Goal: Information Seeking & Learning: Learn about a topic

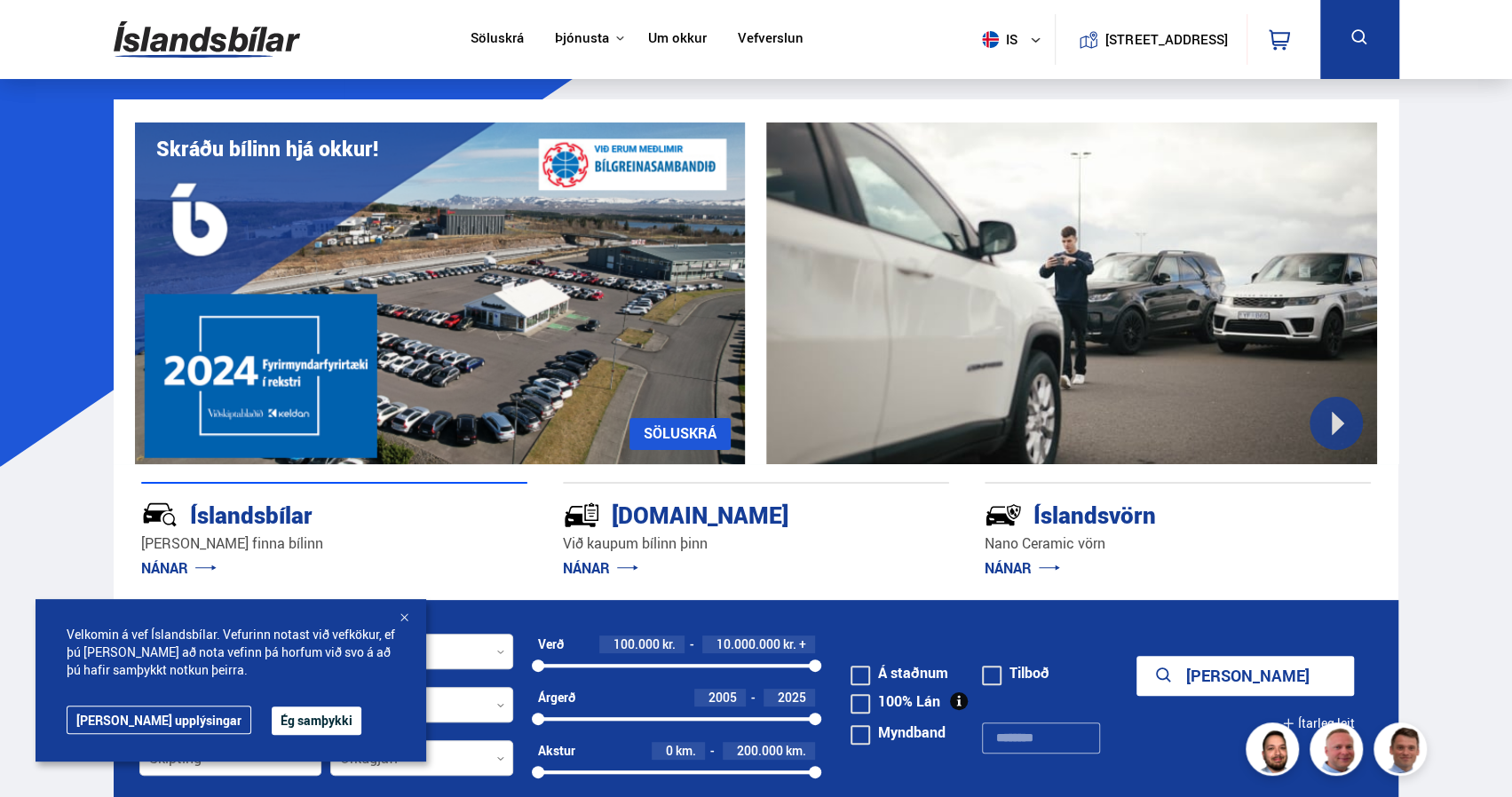
click at [272, 730] on button "Ég samþykki" at bounding box center [317, 720] width 90 height 29
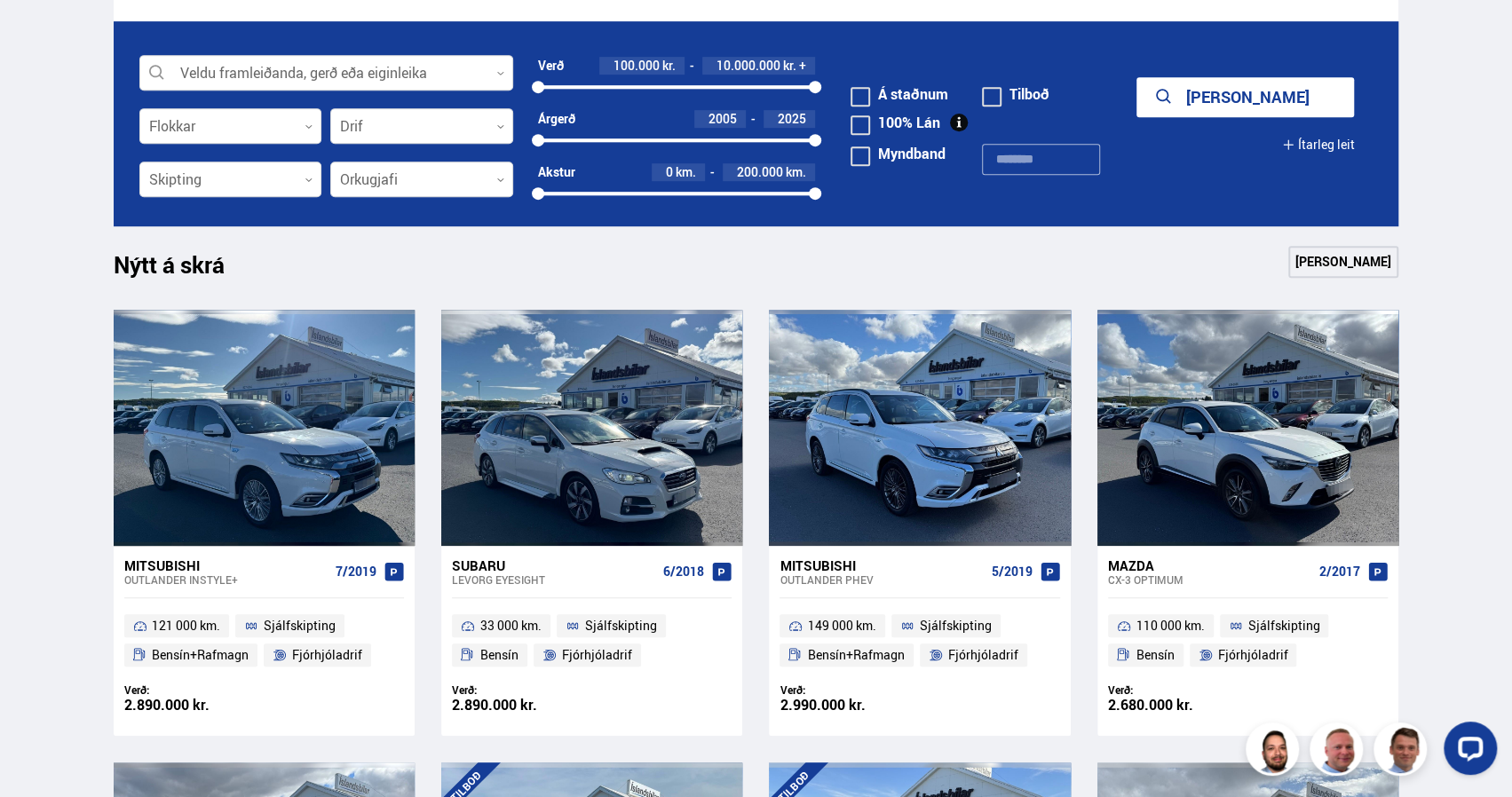
scroll to position [579, 0]
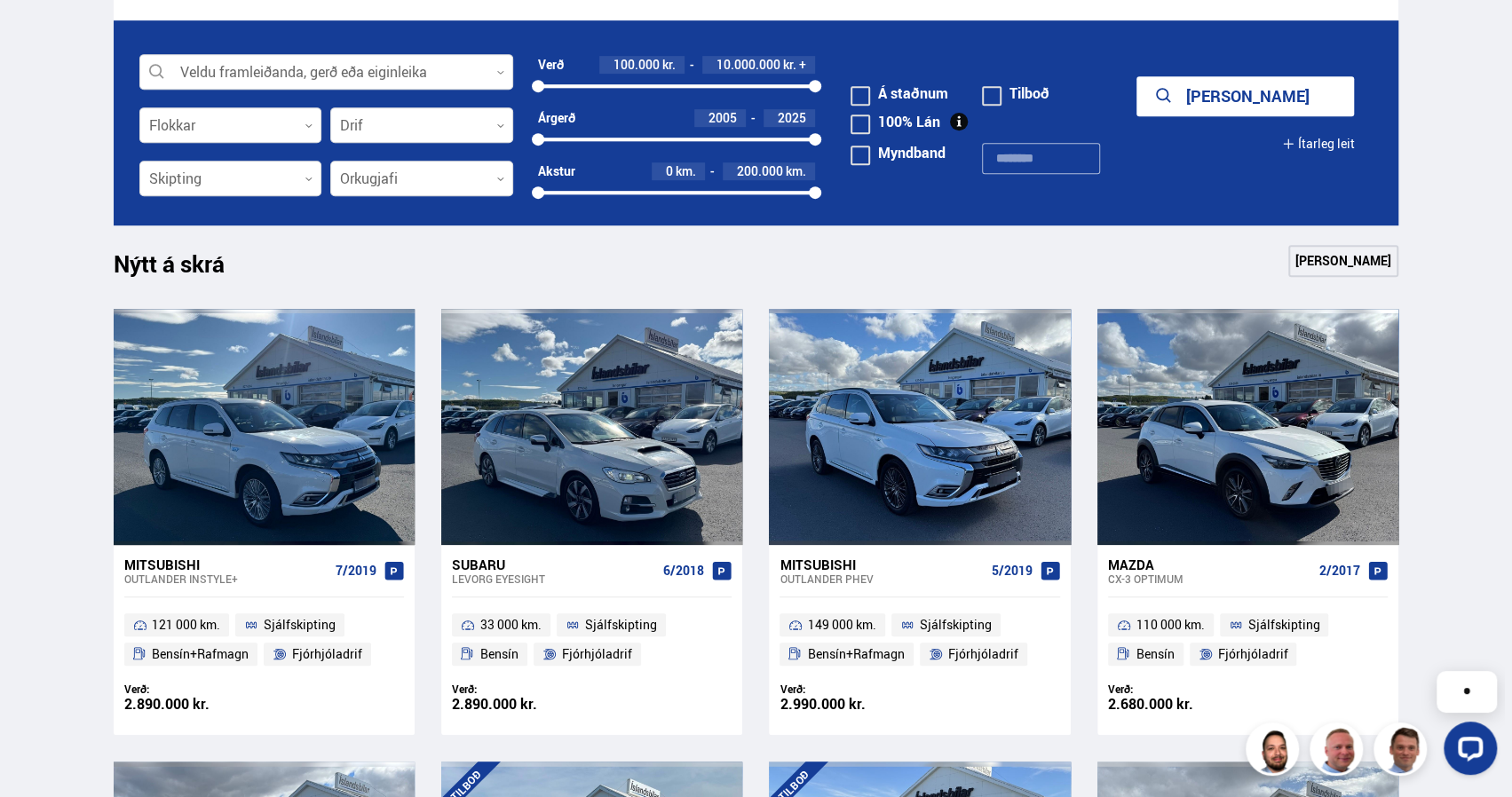
click at [219, 579] on div "Outlander INSTYLE+" at bounding box center [226, 579] width 204 height 12
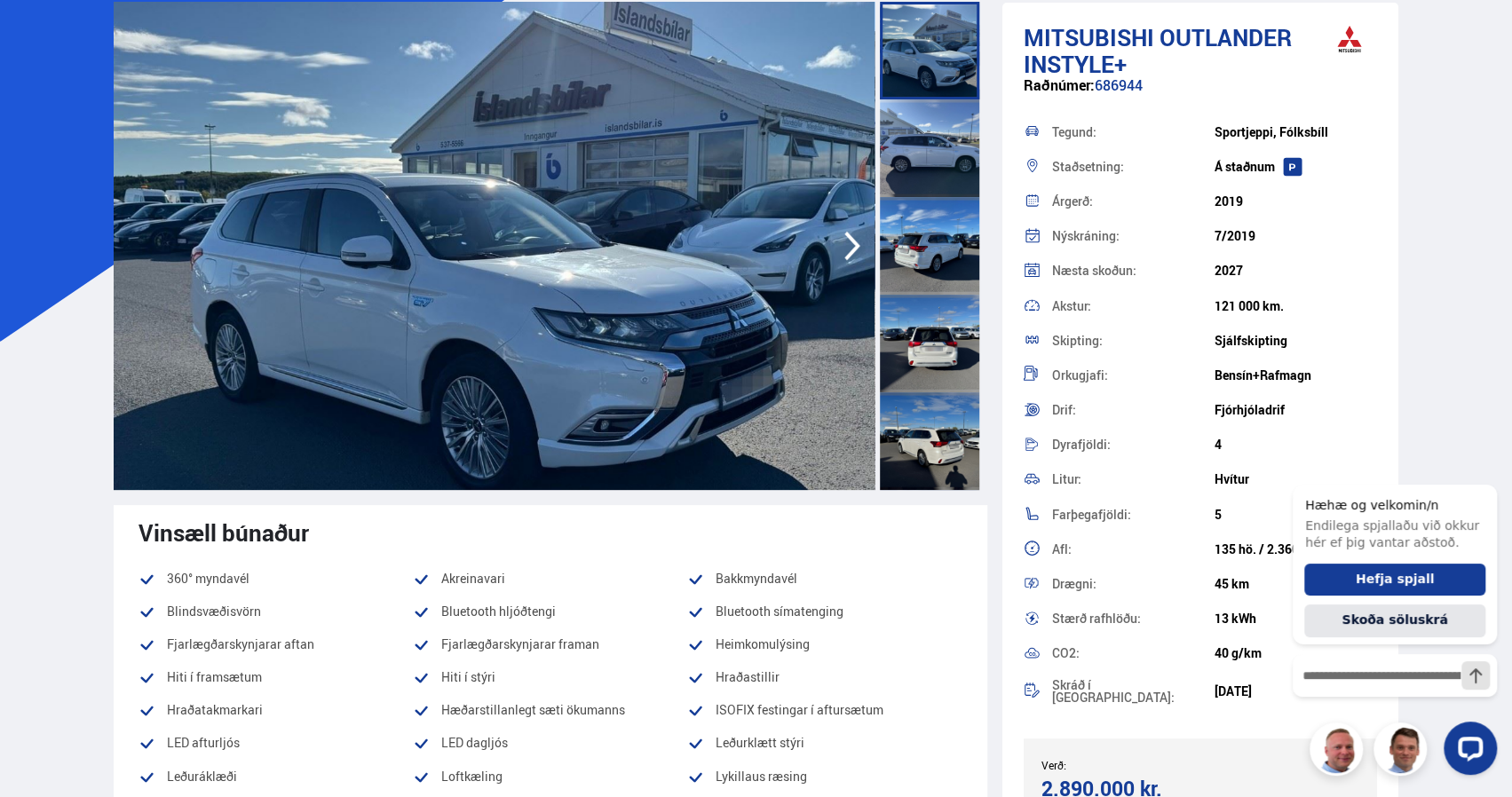
scroll to position [126, 0]
click at [934, 42] on div at bounding box center [929, 49] width 99 height 97
click at [914, 116] on div at bounding box center [929, 146] width 99 height 97
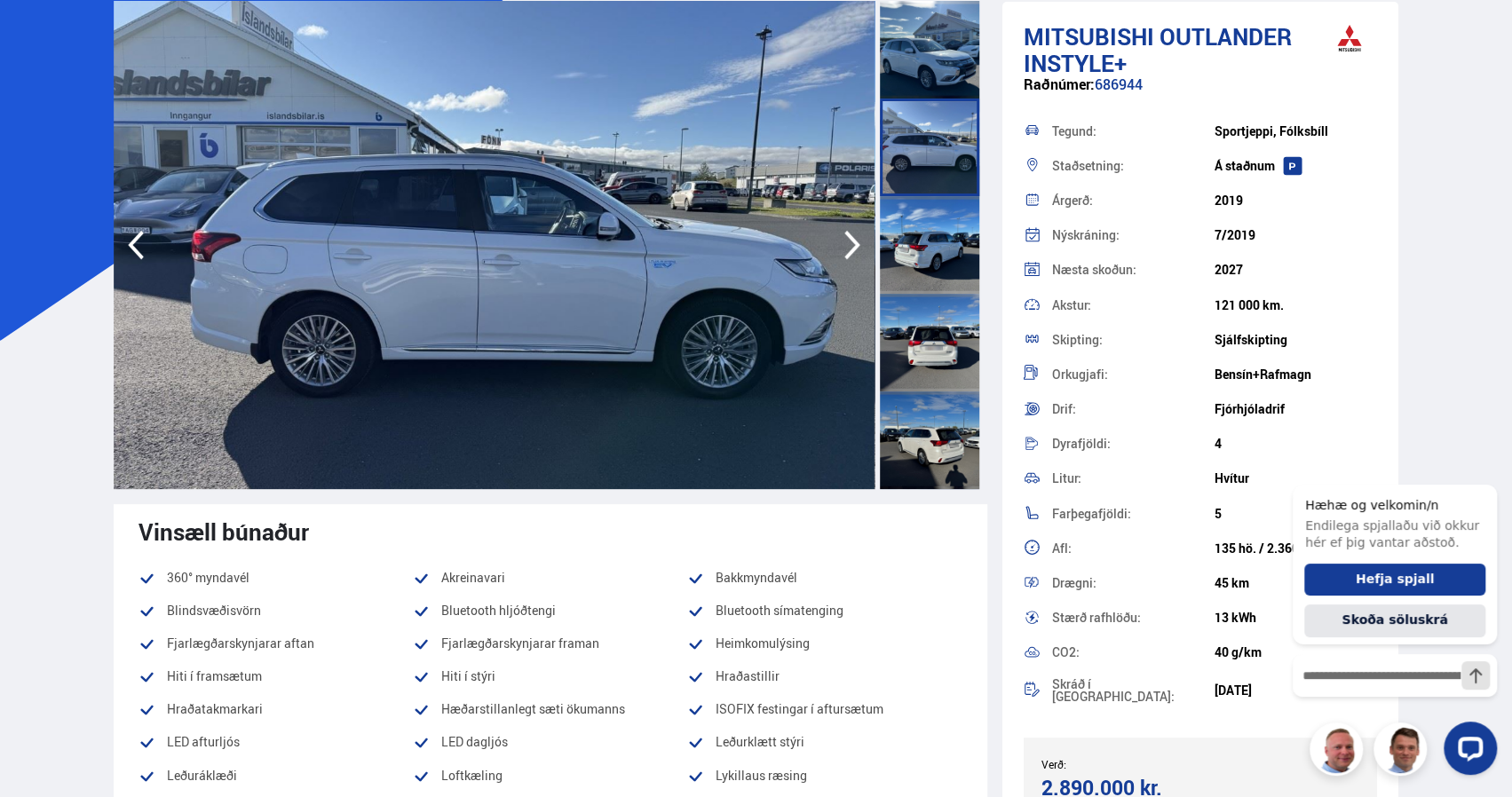
click at [909, 236] on div at bounding box center [929, 244] width 99 height 97
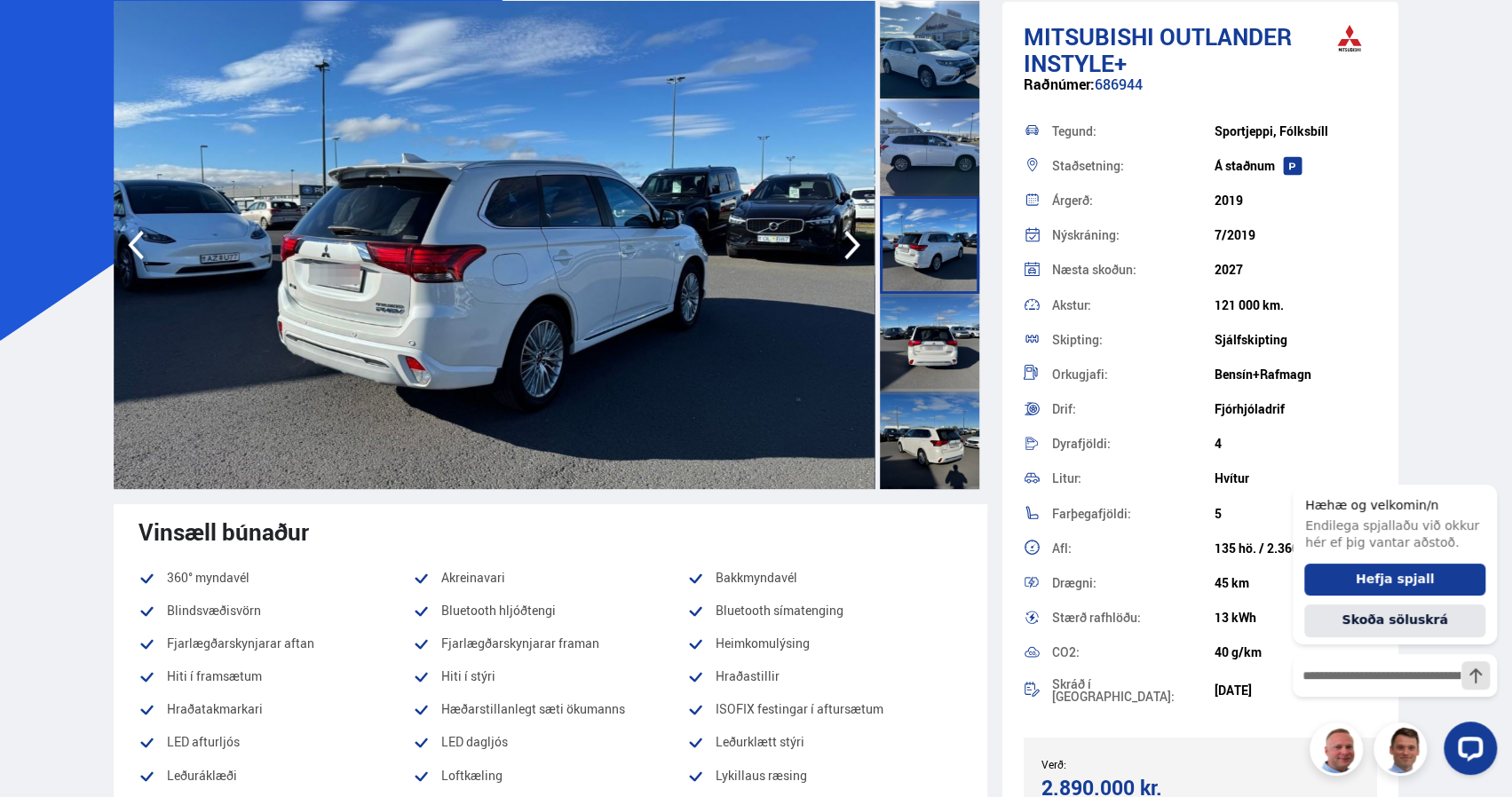
click at [913, 325] on div at bounding box center [929, 341] width 99 height 97
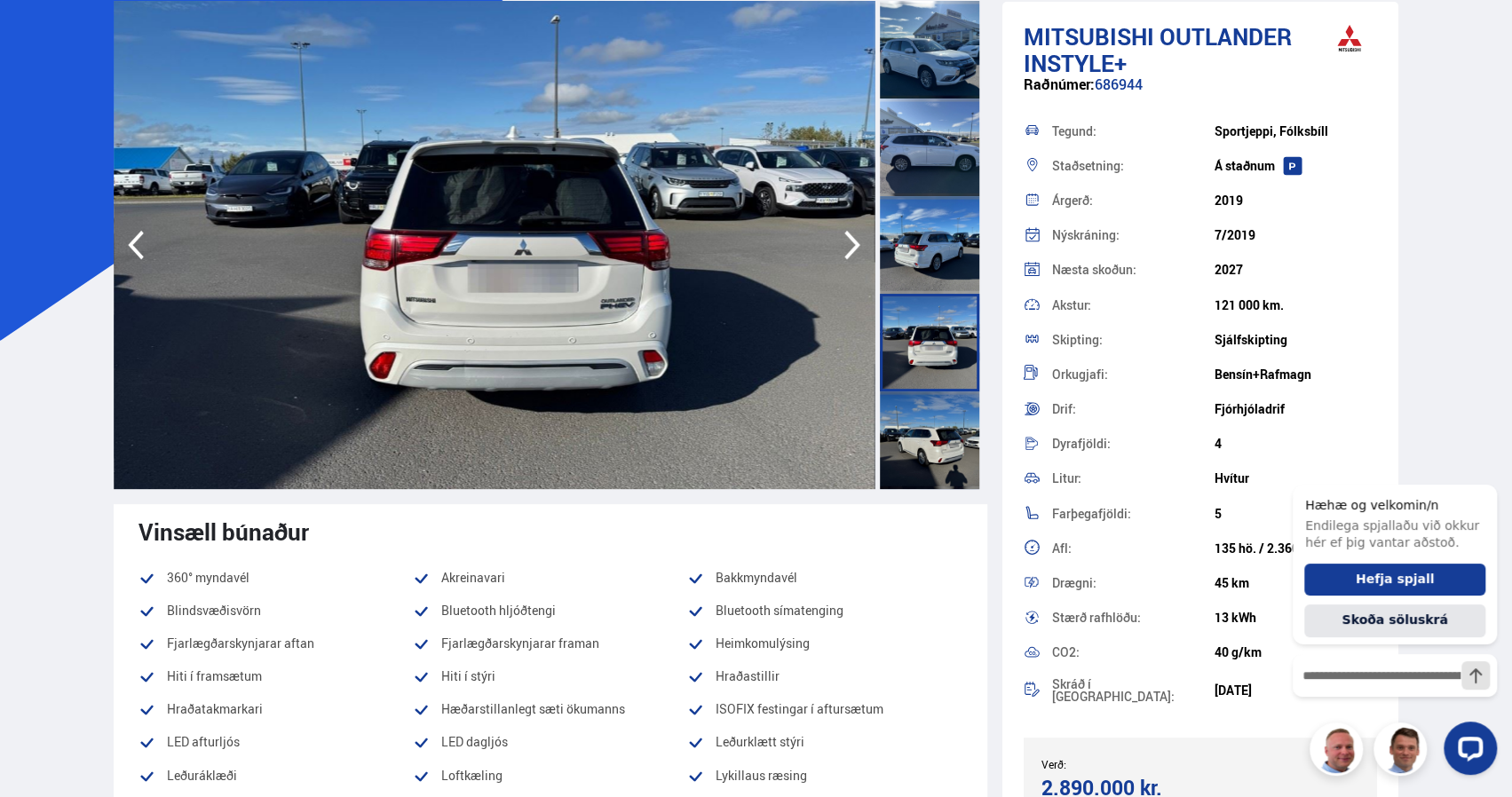
click at [913, 434] on div at bounding box center [929, 440] width 99 height 97
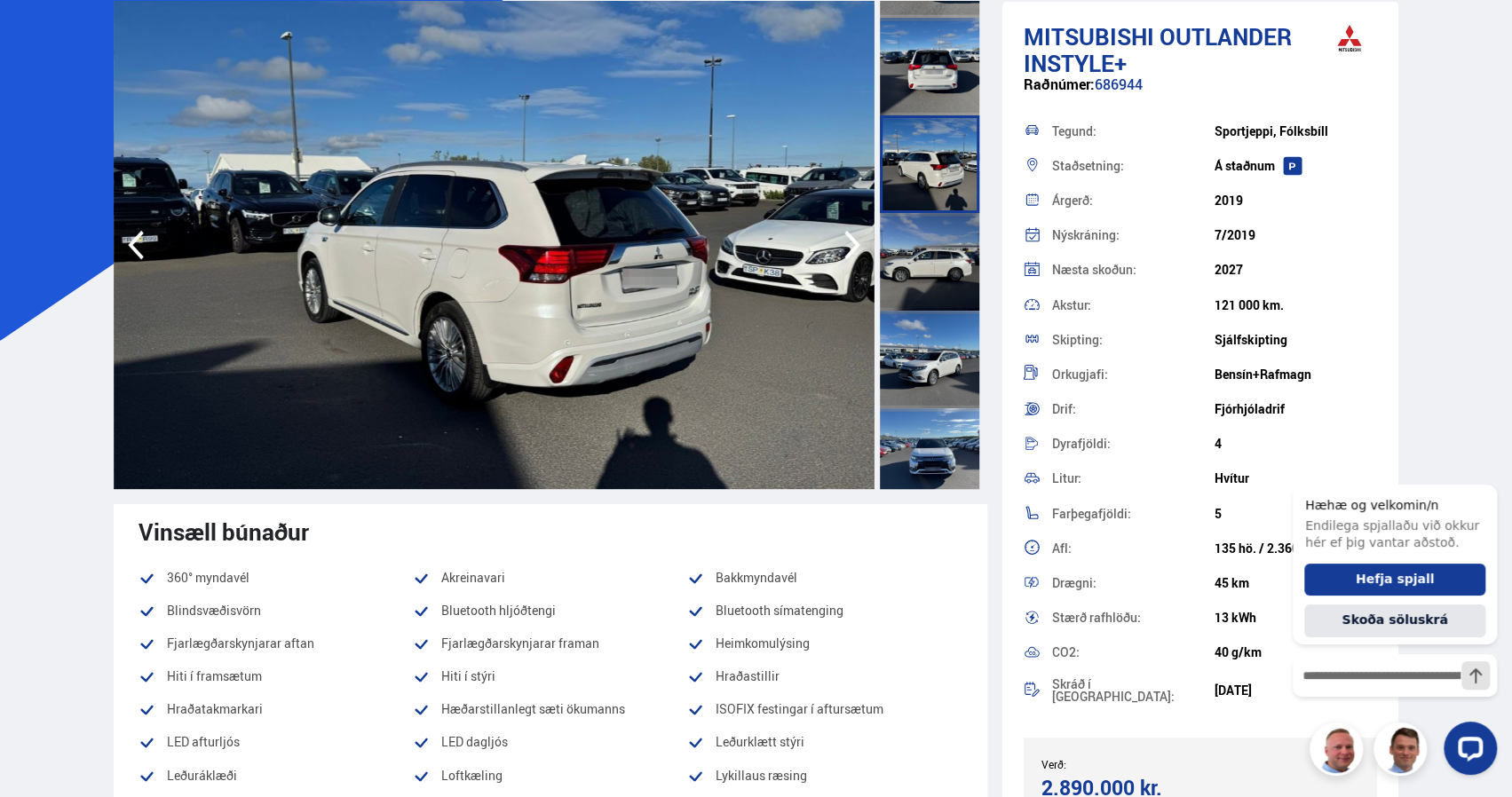
scroll to position [277, 0]
click at [925, 242] on div at bounding box center [929, 260] width 99 height 97
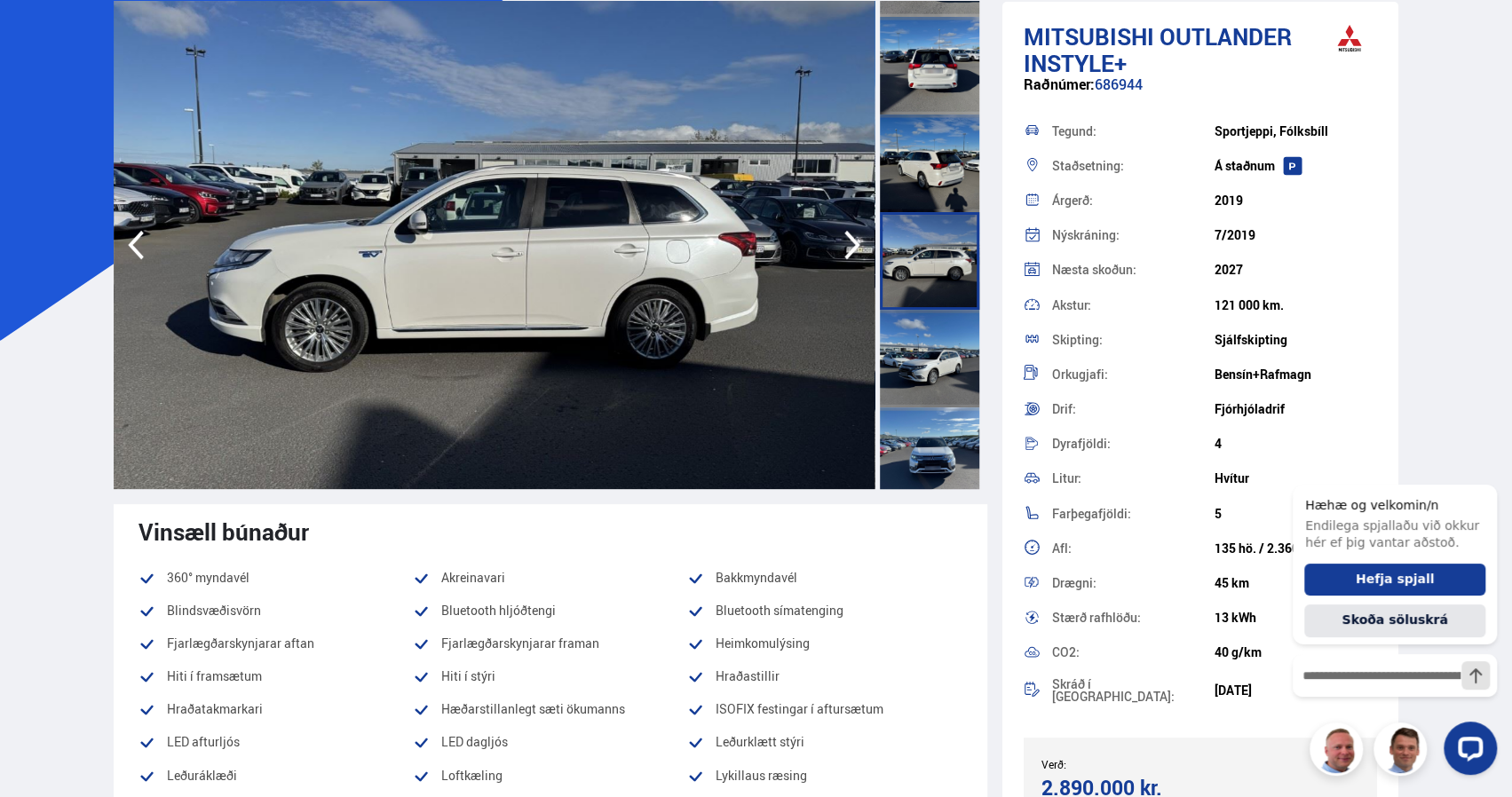
click at [925, 315] on div at bounding box center [929, 357] width 99 height 97
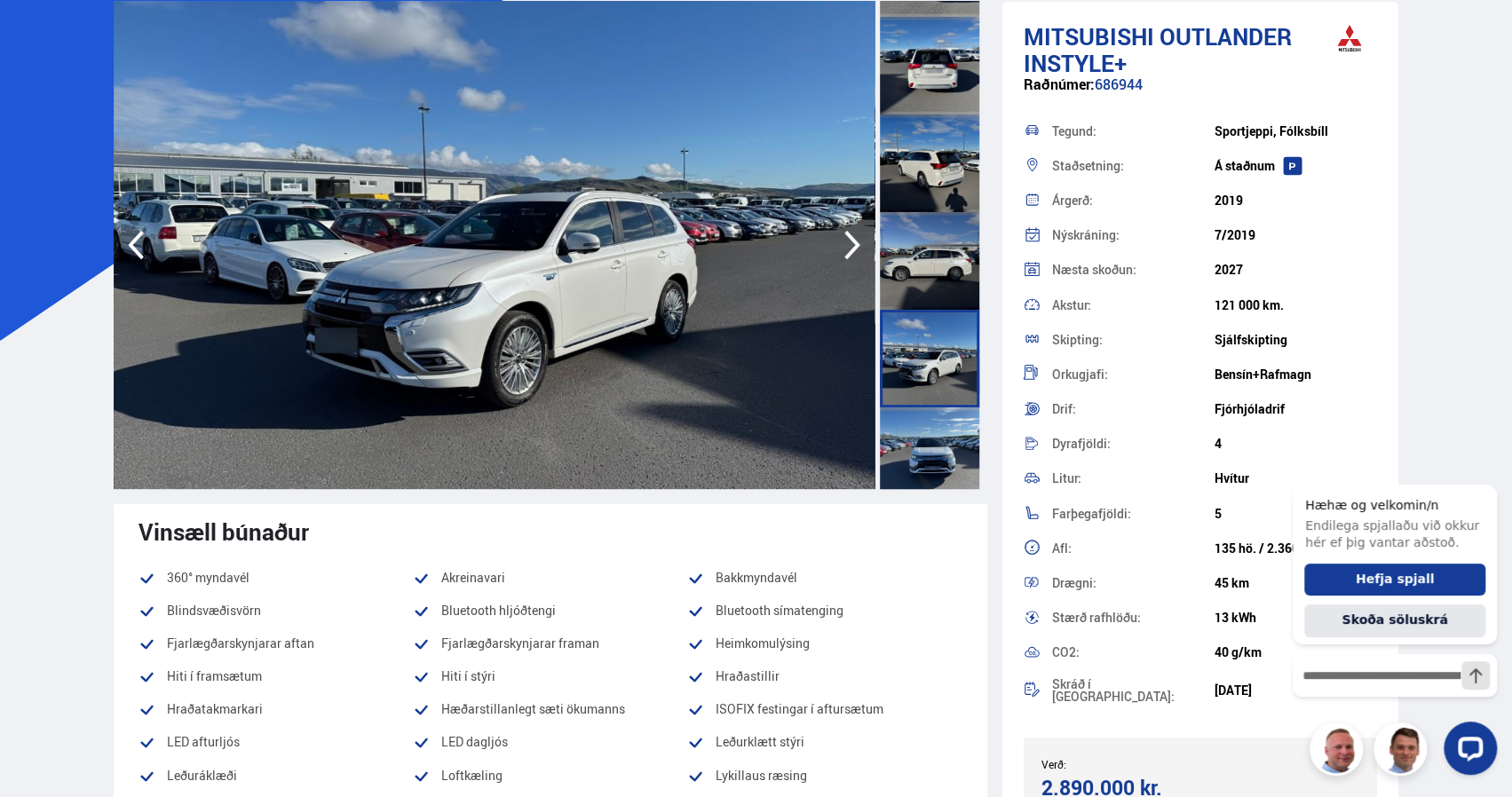
click at [920, 427] on div at bounding box center [929, 456] width 99 height 97
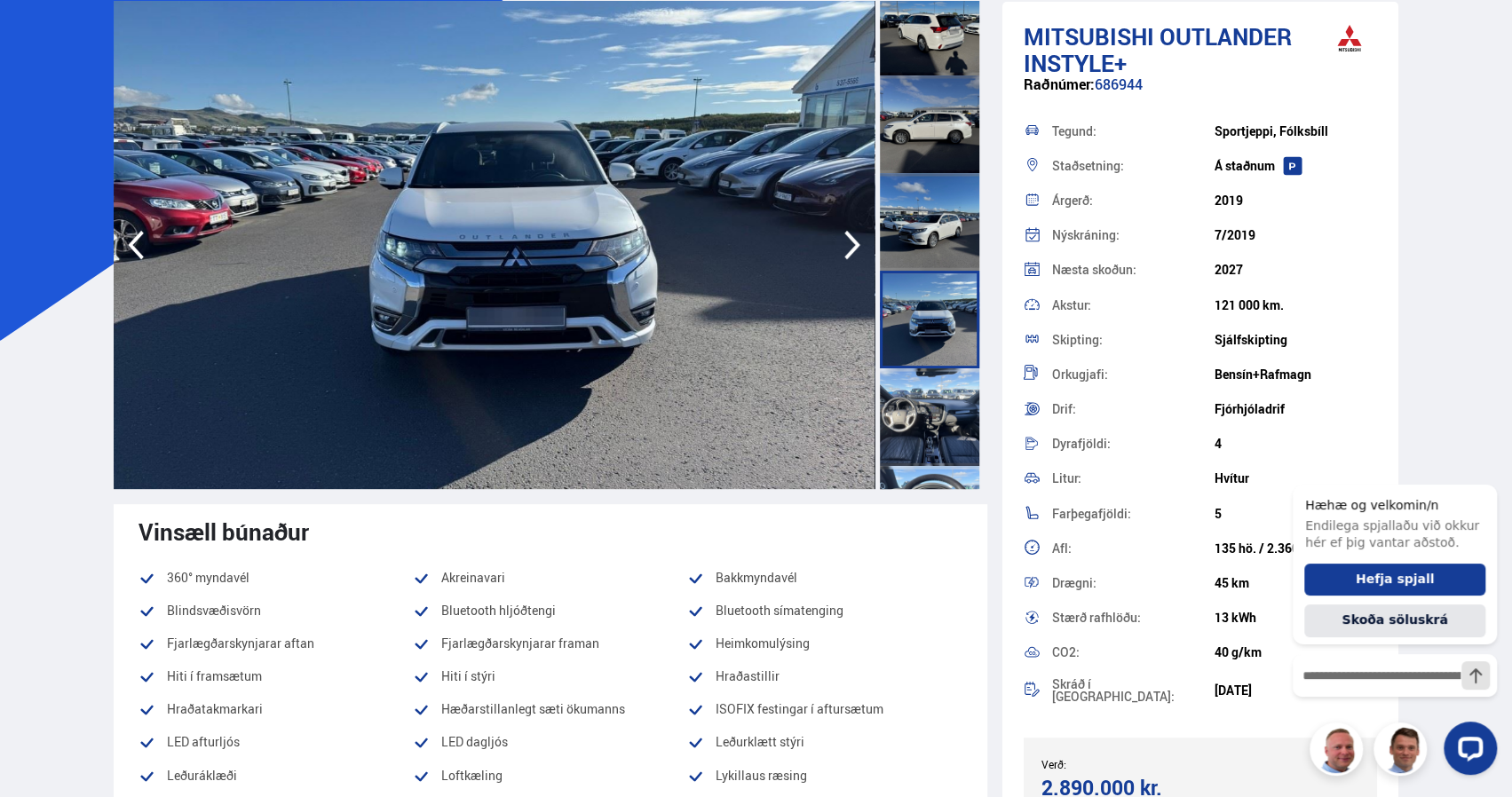
scroll to position [438, 0]
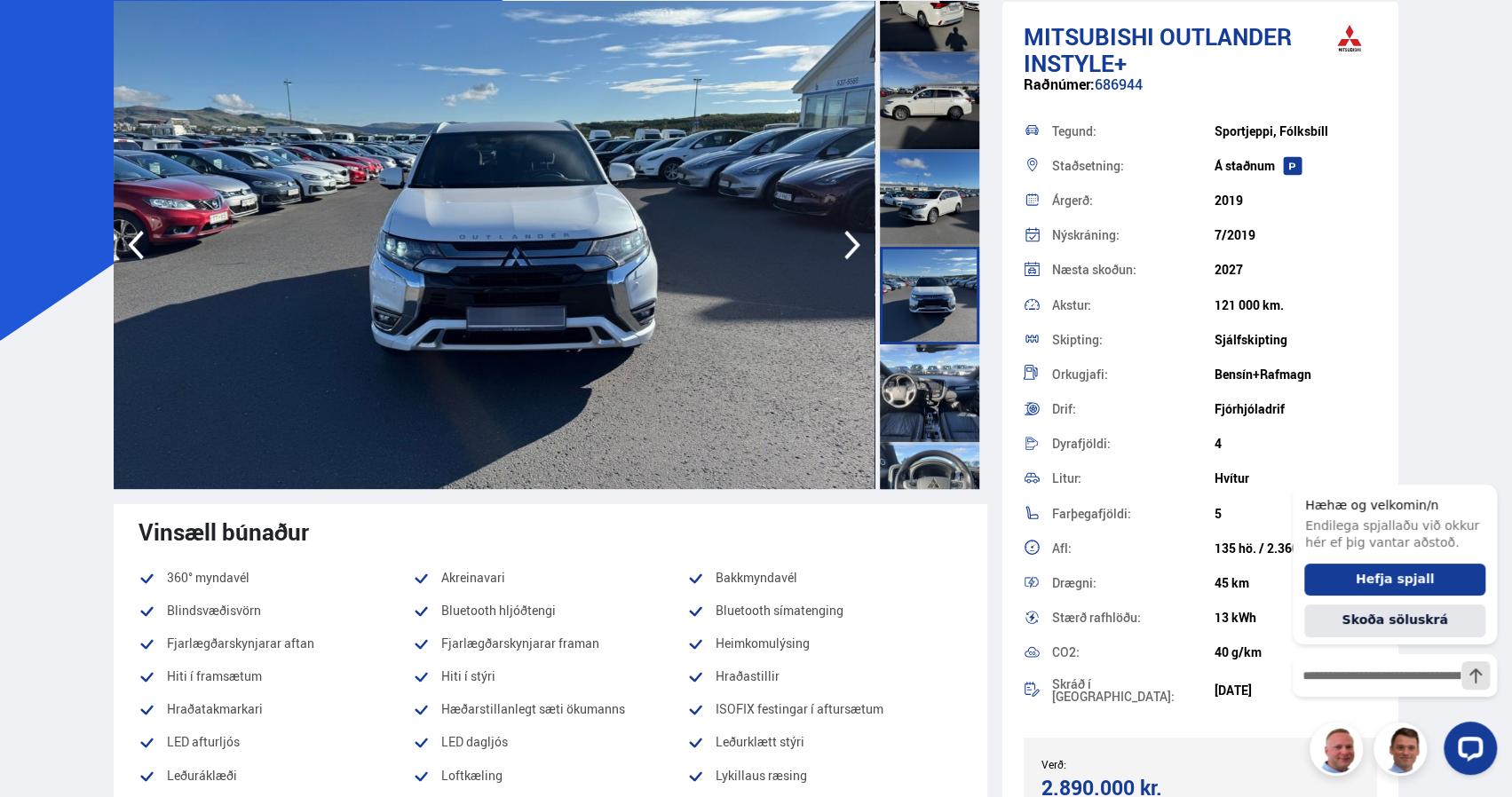
click at [913, 397] on div at bounding box center [929, 392] width 99 height 97
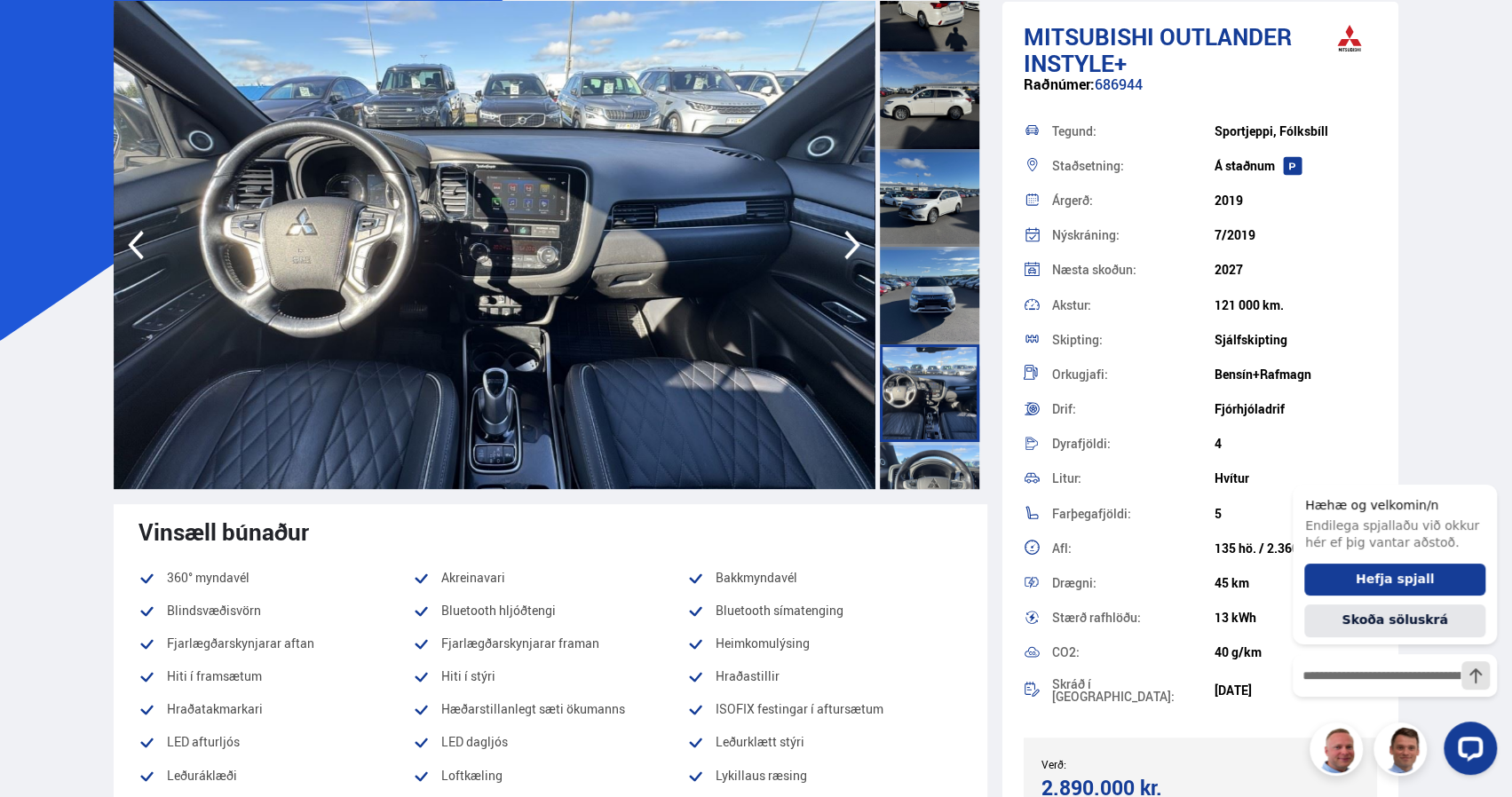
click at [922, 481] on div at bounding box center [929, 490] width 99 height 97
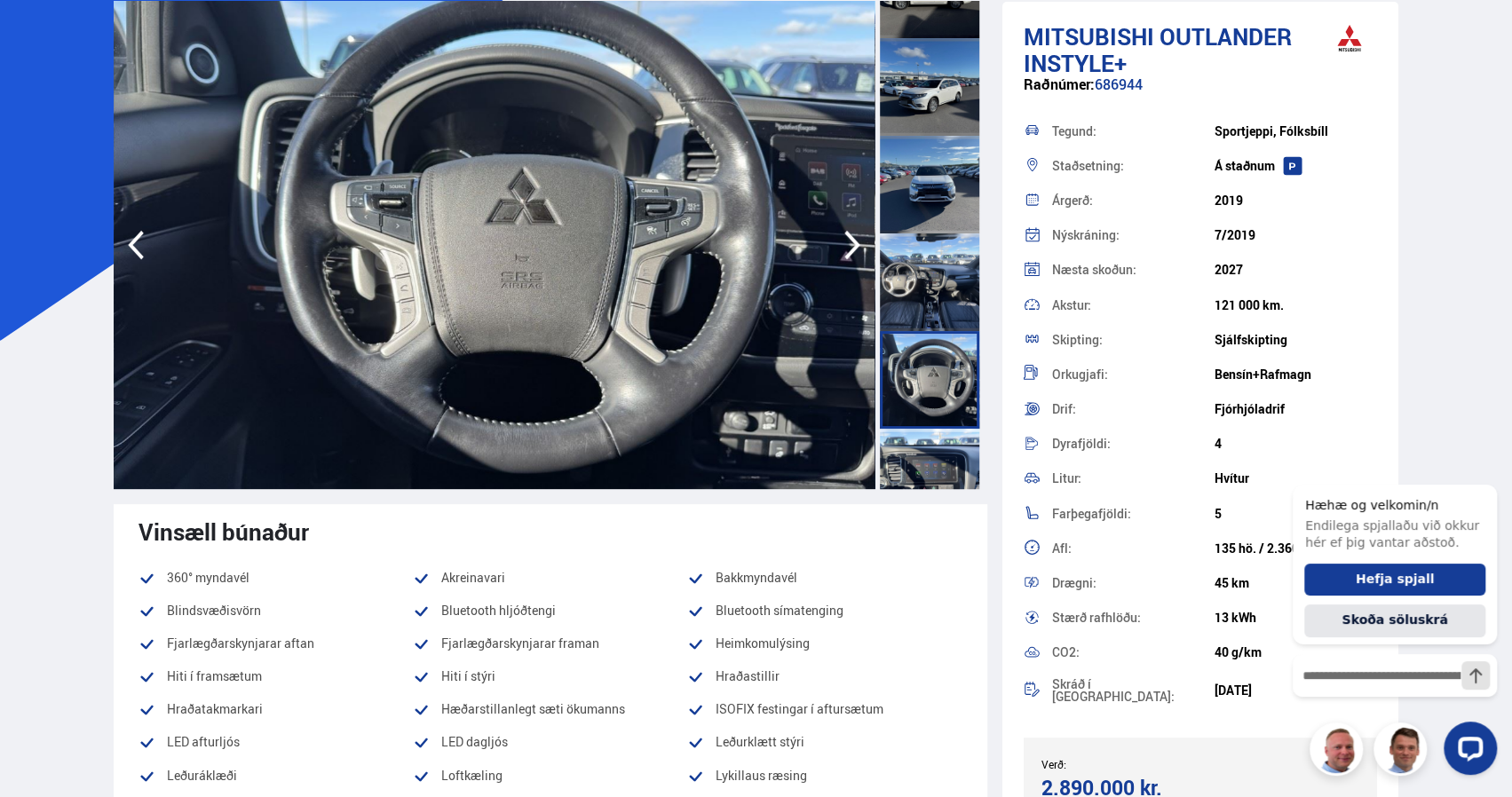
scroll to position [552, 0]
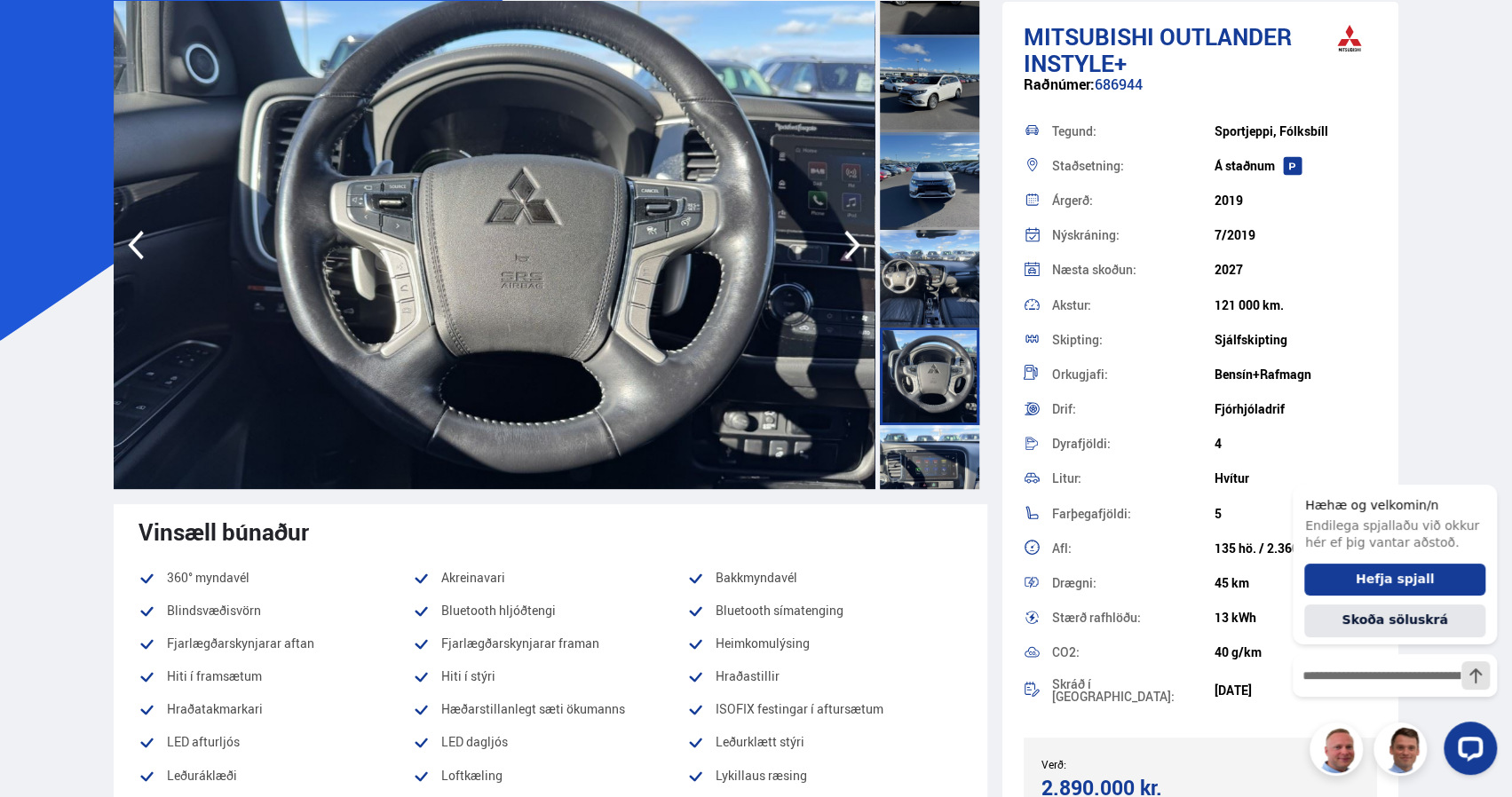
click at [917, 456] on div at bounding box center [929, 473] width 99 height 97
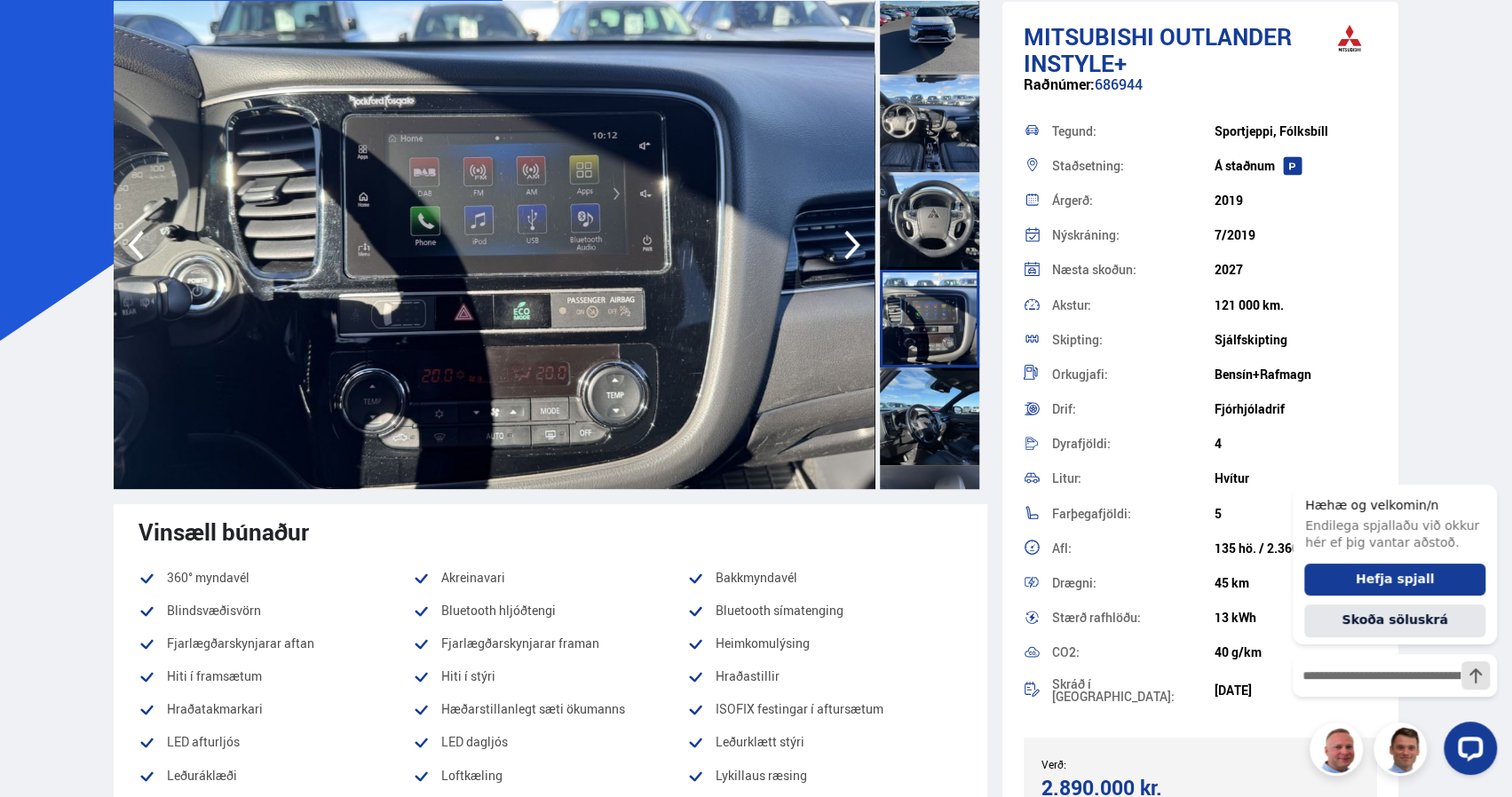
scroll to position [708, 0]
click at [846, 244] on icon "button" at bounding box center [853, 245] width 36 height 43
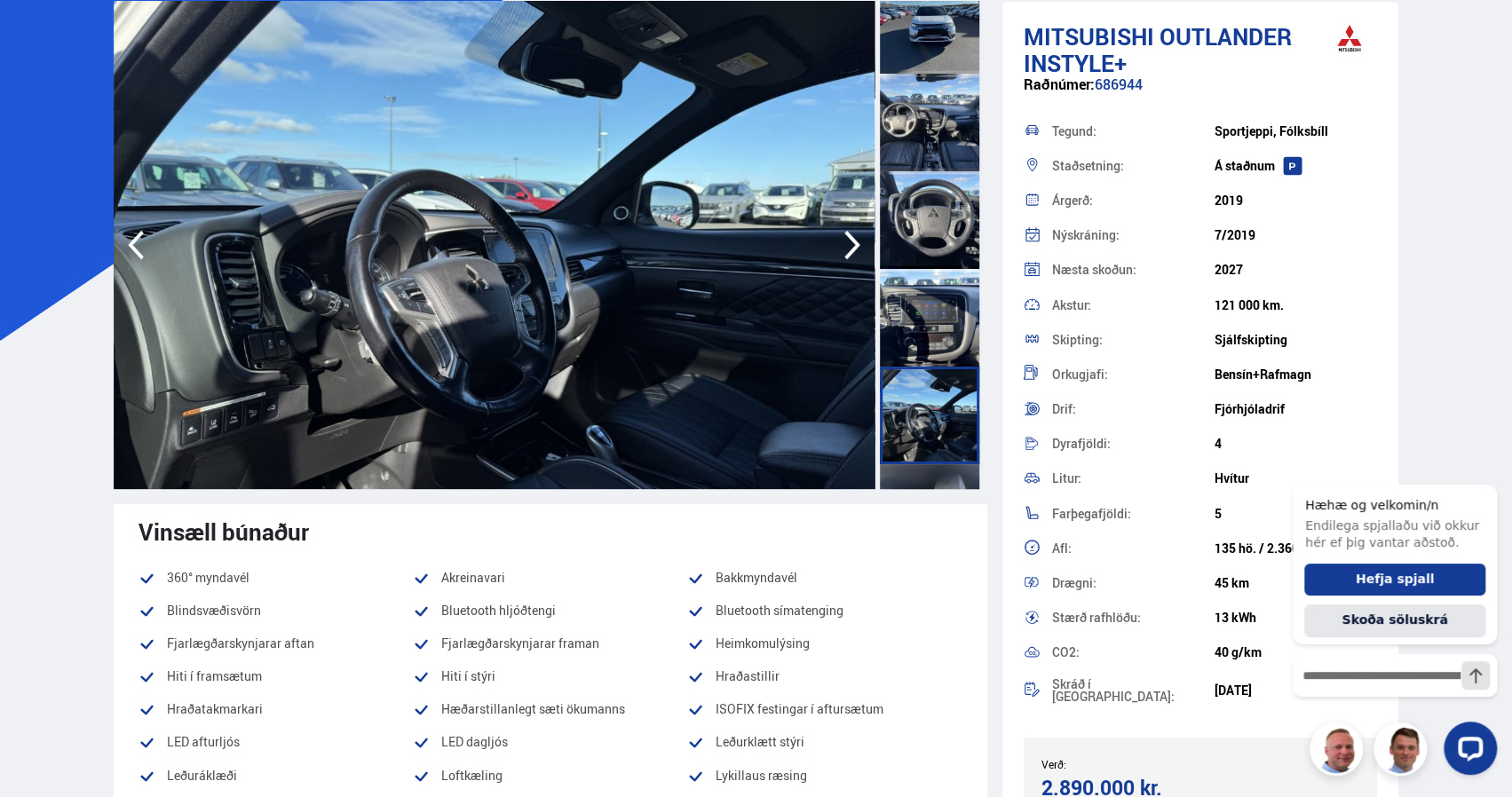
click at [846, 244] on icon "button" at bounding box center [853, 245] width 36 height 43
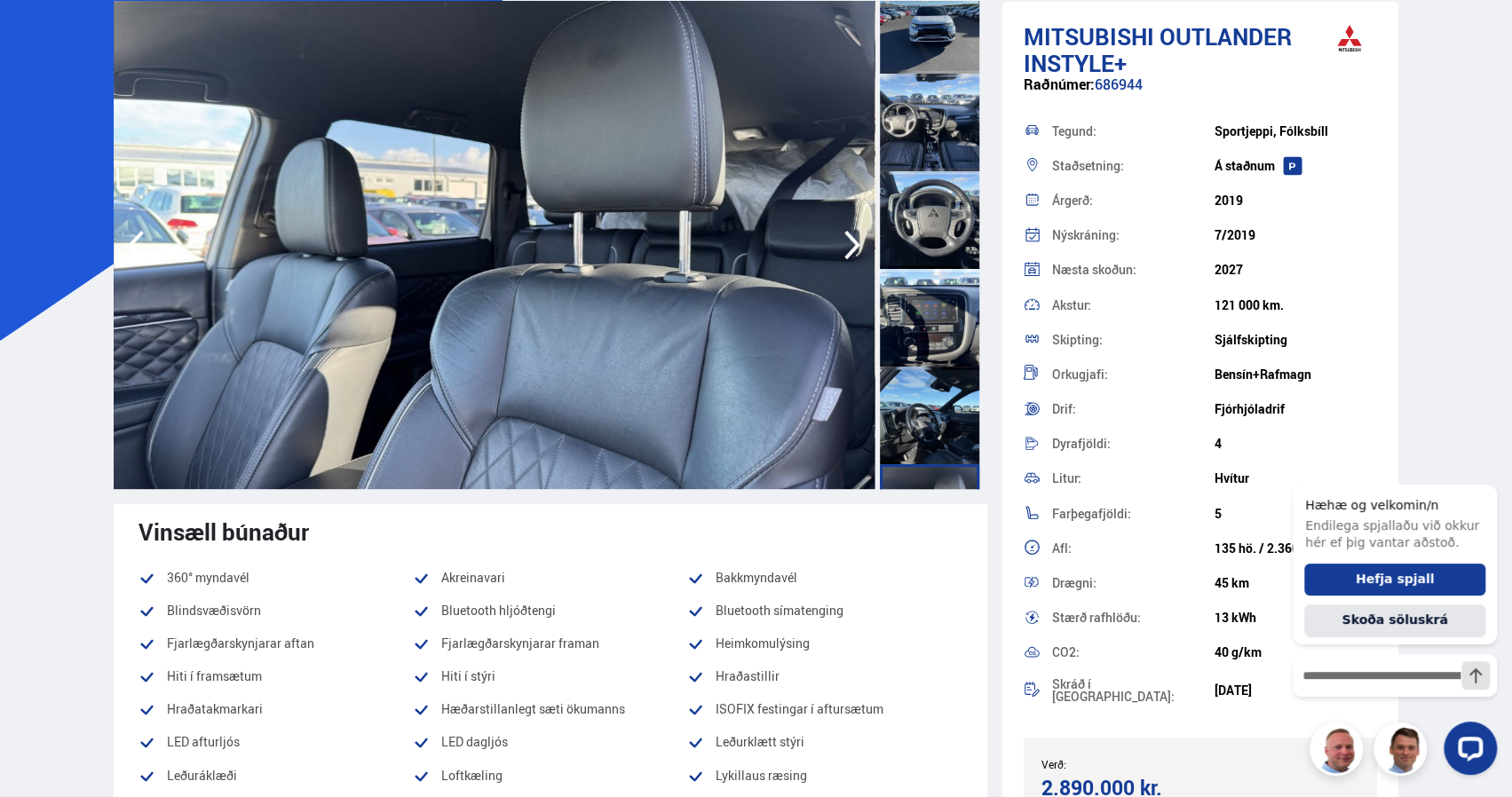
click at [846, 244] on icon "button" at bounding box center [853, 245] width 36 height 43
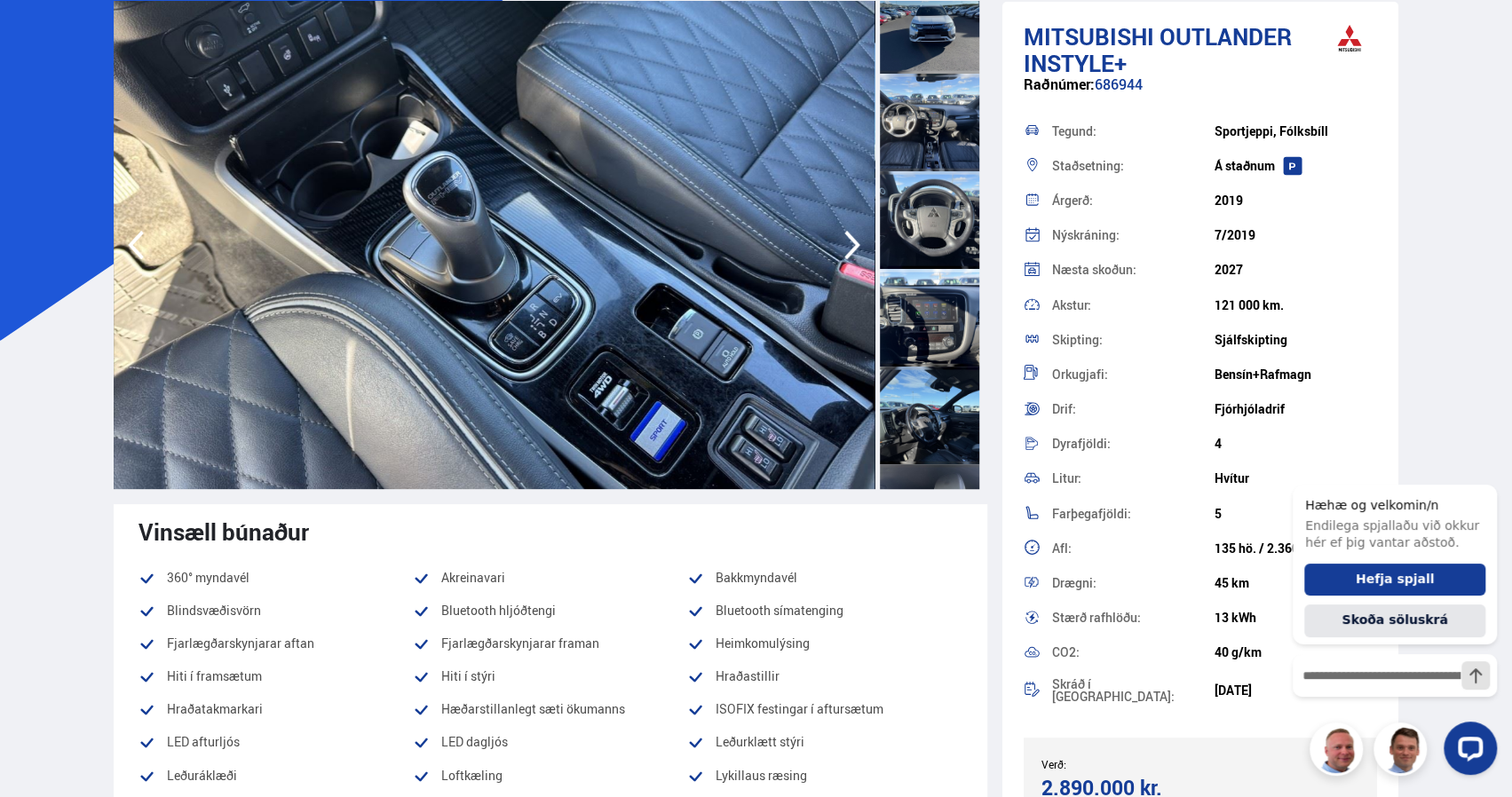
click at [846, 244] on icon "button" at bounding box center [853, 245] width 36 height 43
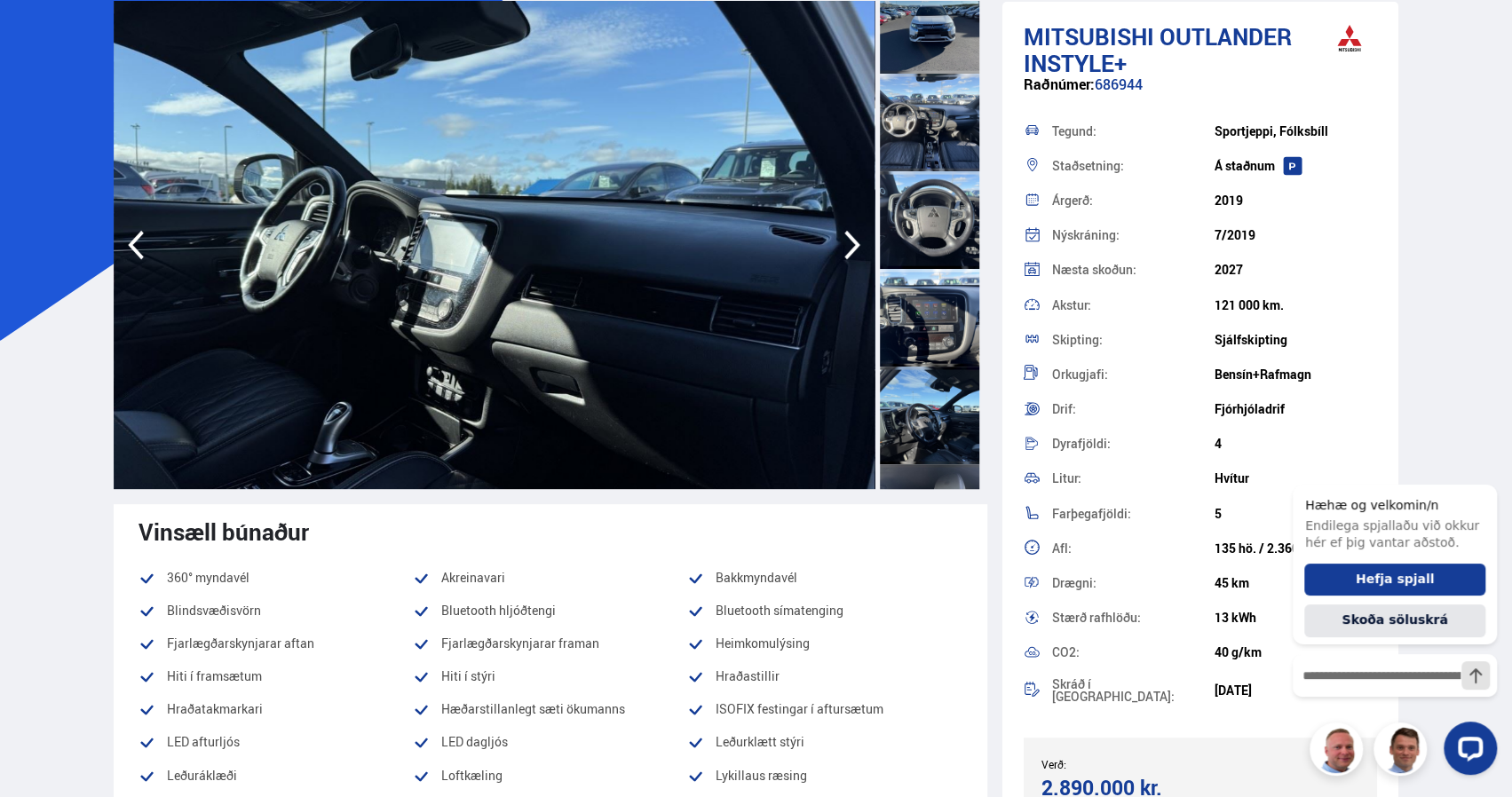
click at [846, 244] on icon "button" at bounding box center [853, 245] width 36 height 43
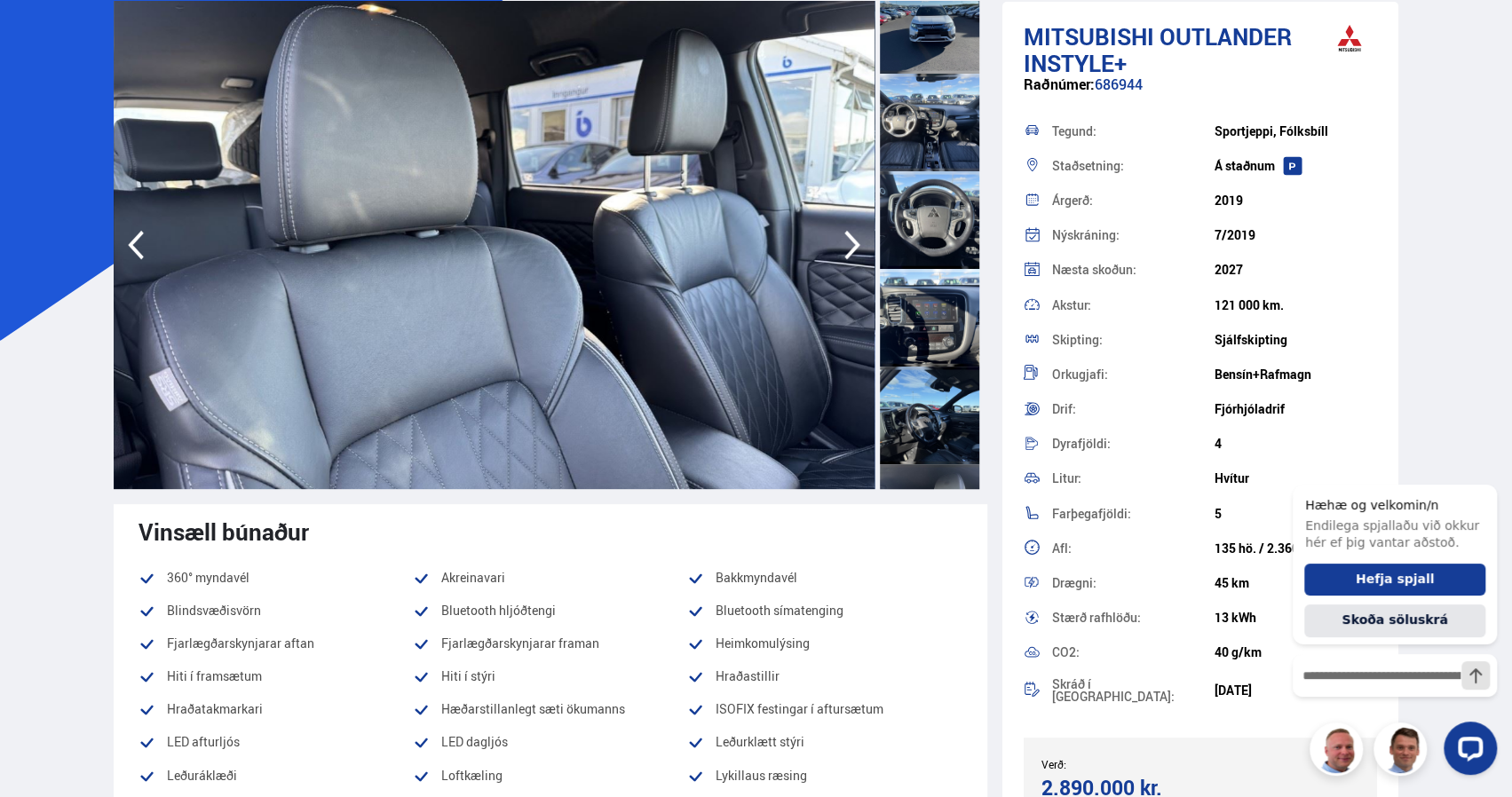
click at [846, 244] on icon "button" at bounding box center [853, 245] width 36 height 43
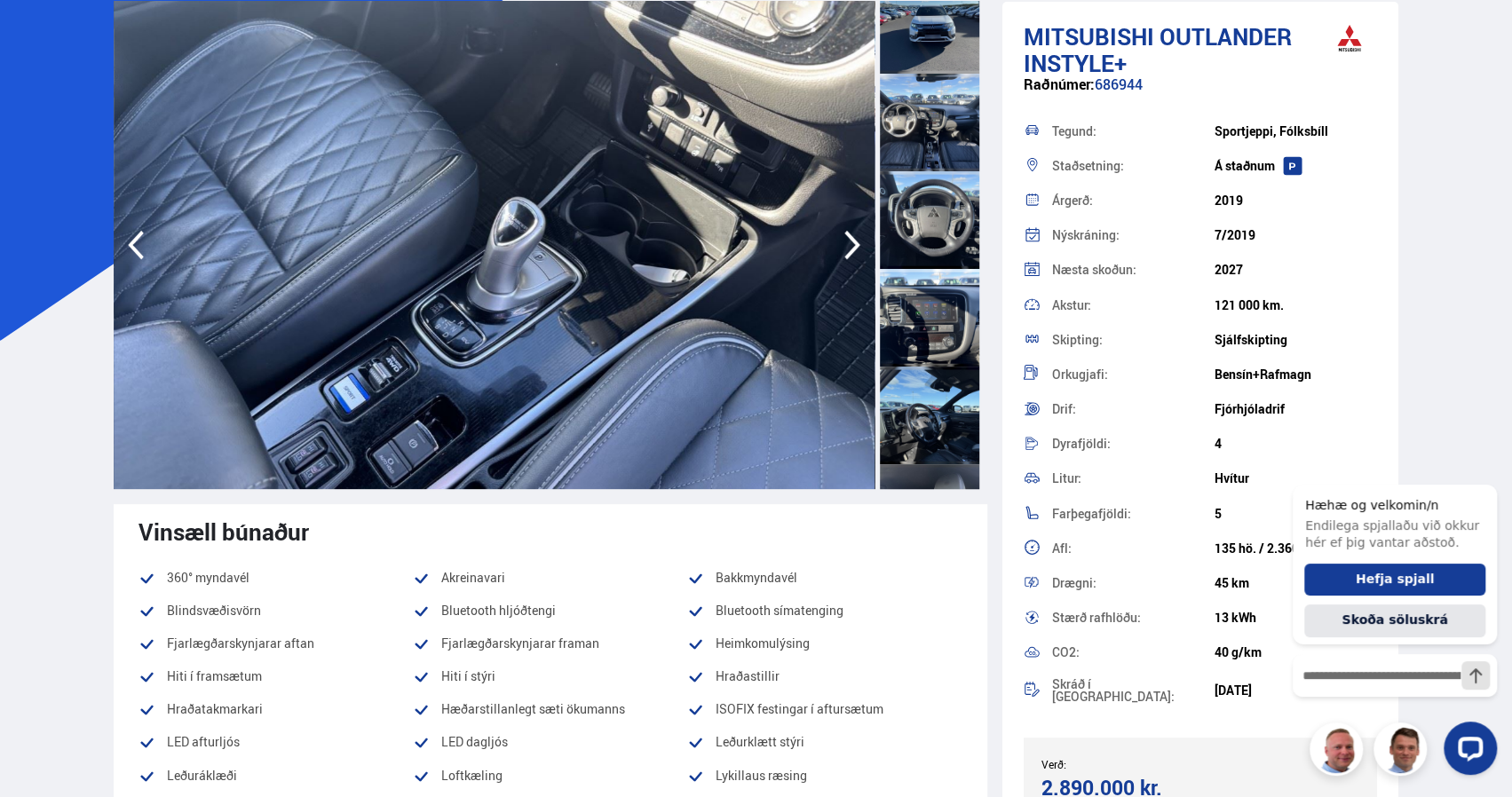
click at [846, 244] on icon "button" at bounding box center [853, 245] width 36 height 43
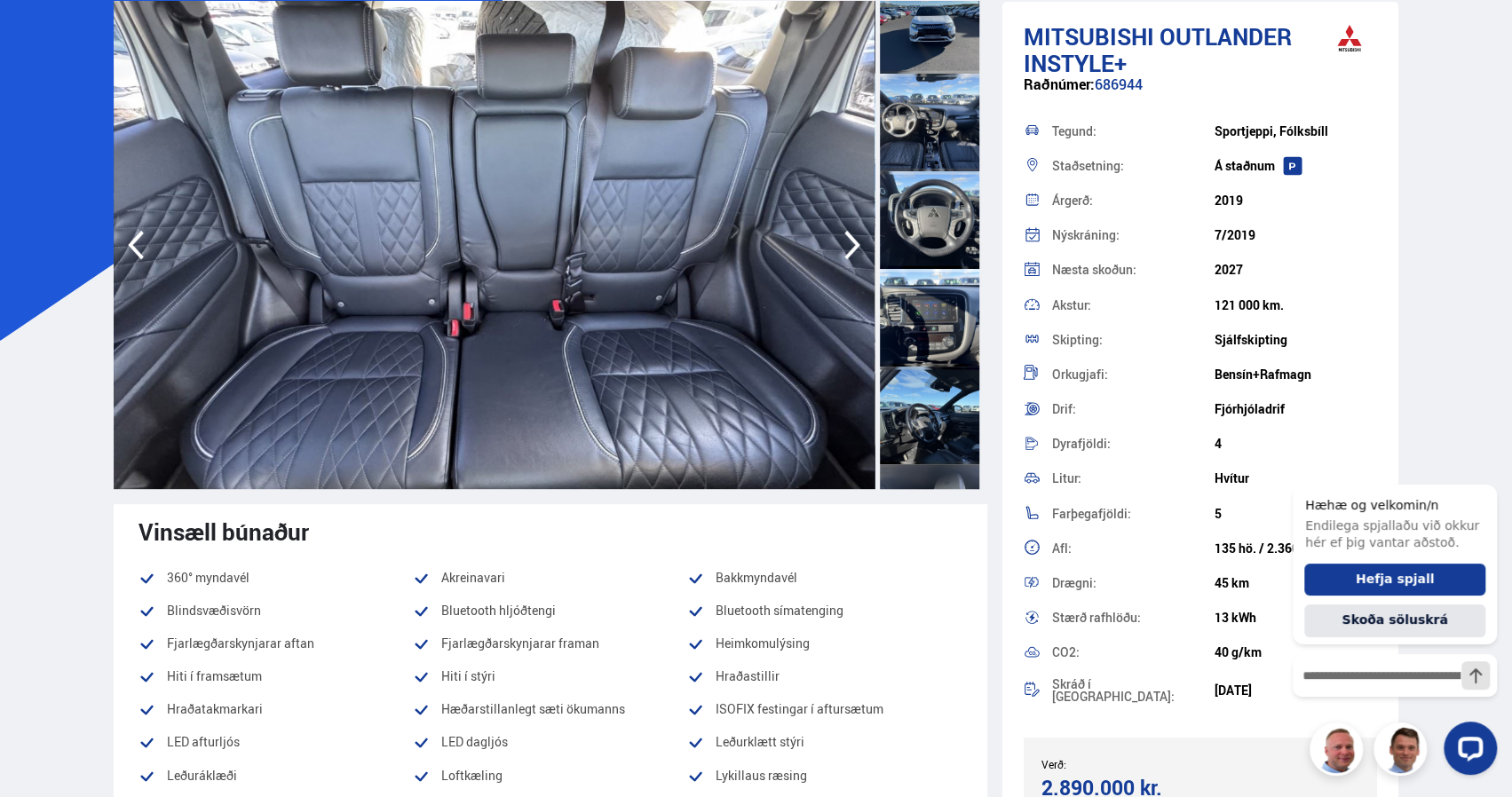
click at [846, 244] on icon "button" at bounding box center [853, 245] width 36 height 43
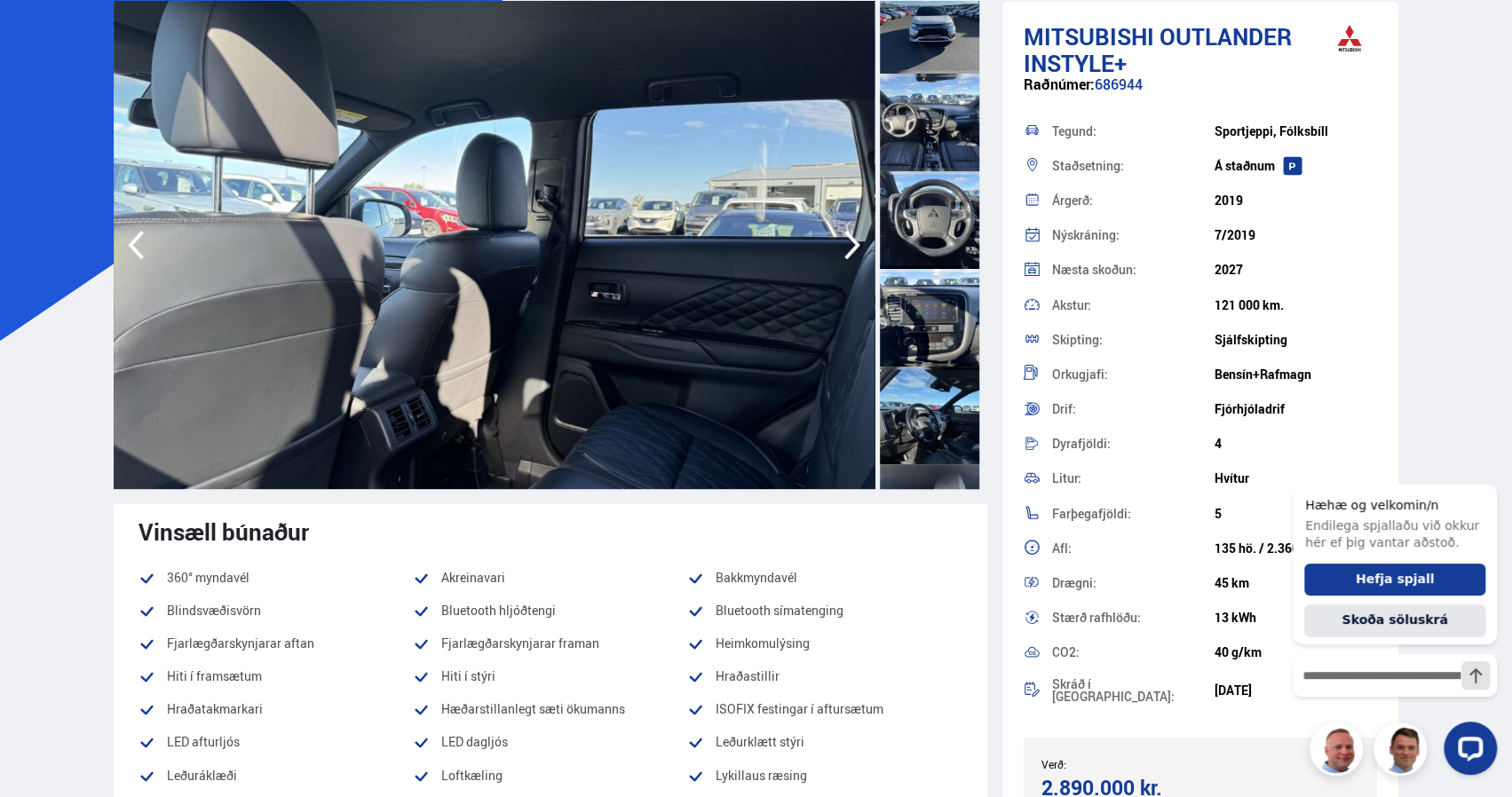
click at [846, 244] on icon "button" at bounding box center [853, 245] width 36 height 43
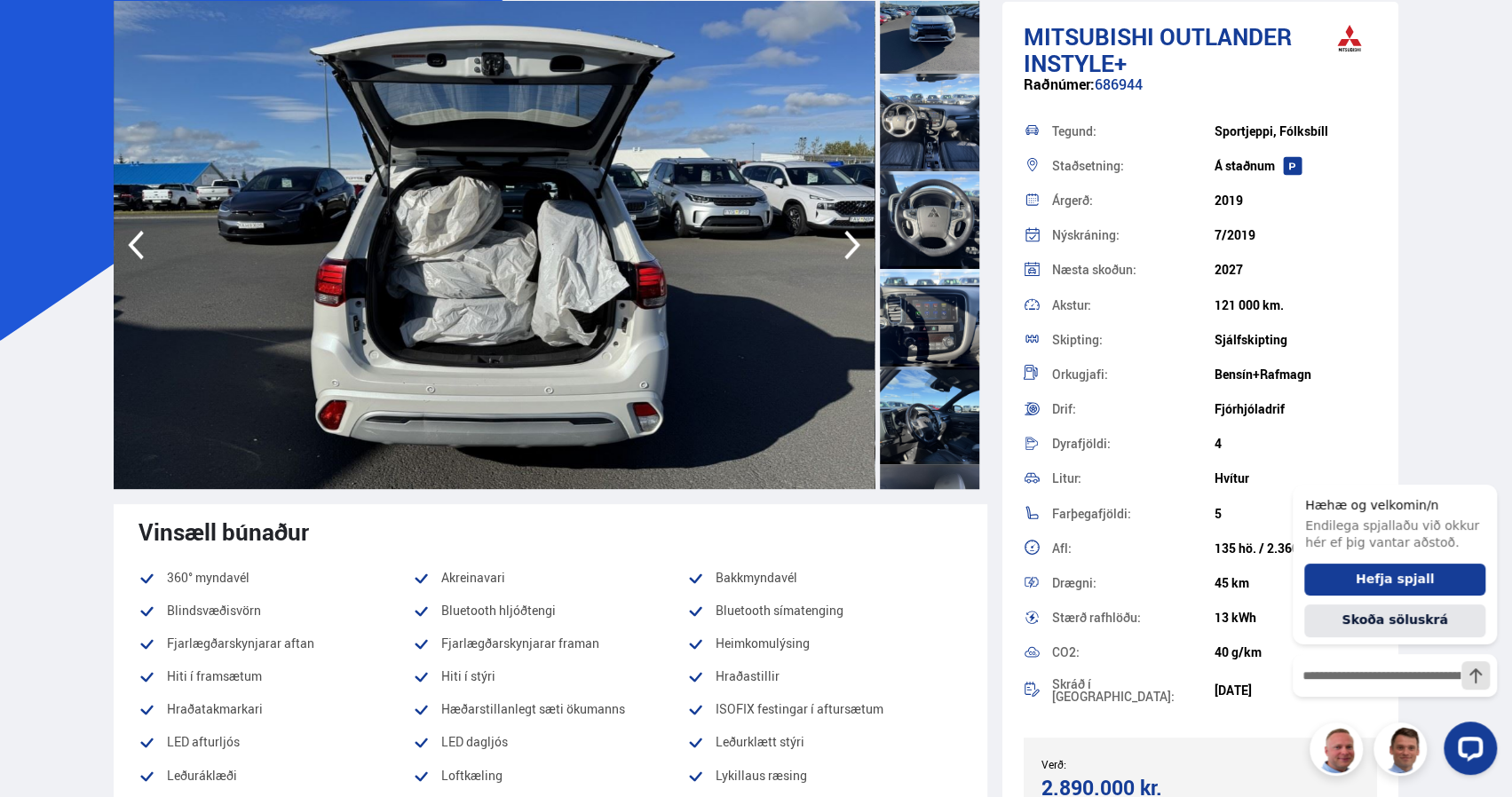
click at [846, 244] on icon "button" at bounding box center [853, 245] width 36 height 43
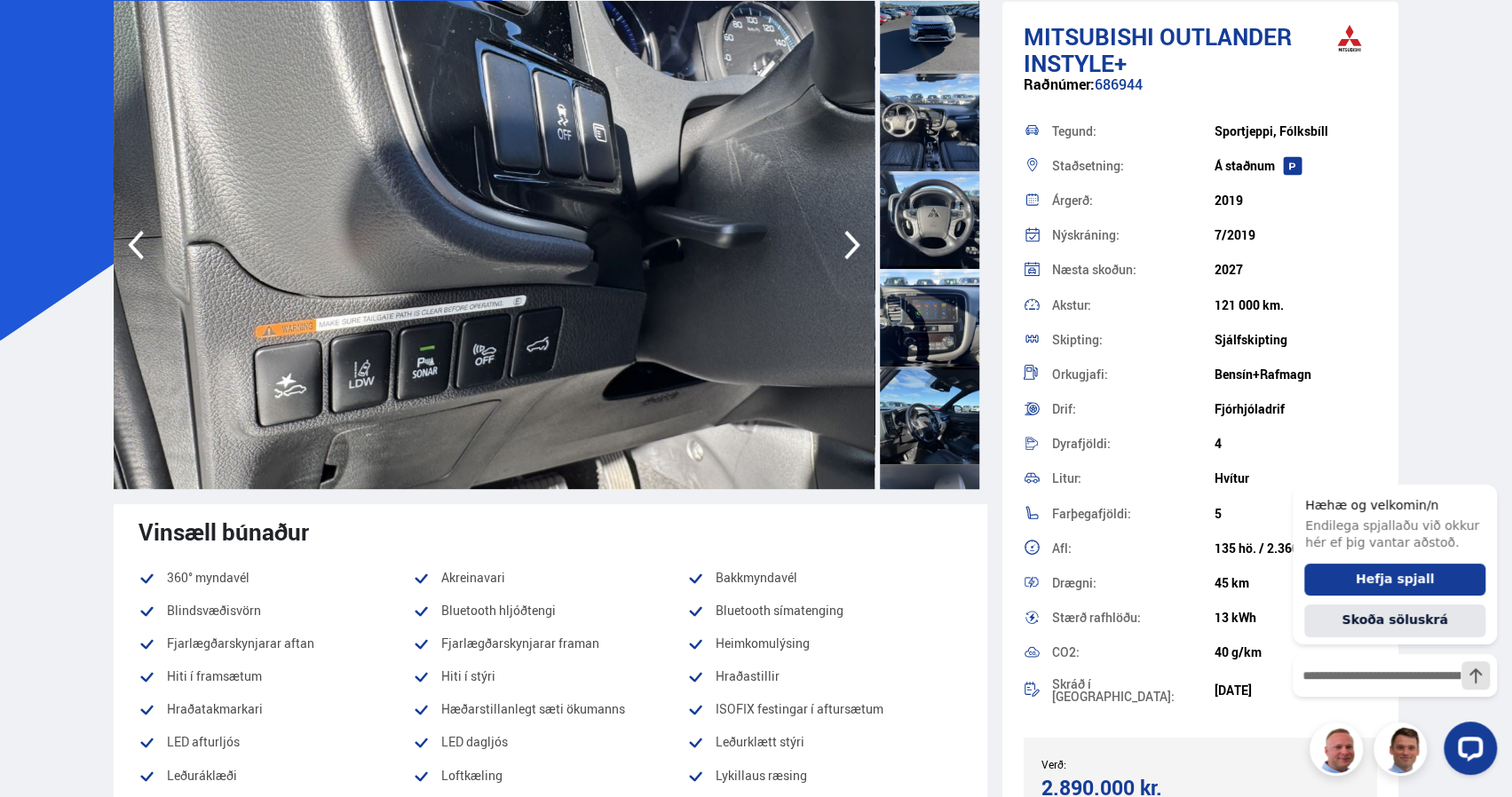
click at [846, 244] on icon "button" at bounding box center [853, 245] width 36 height 43
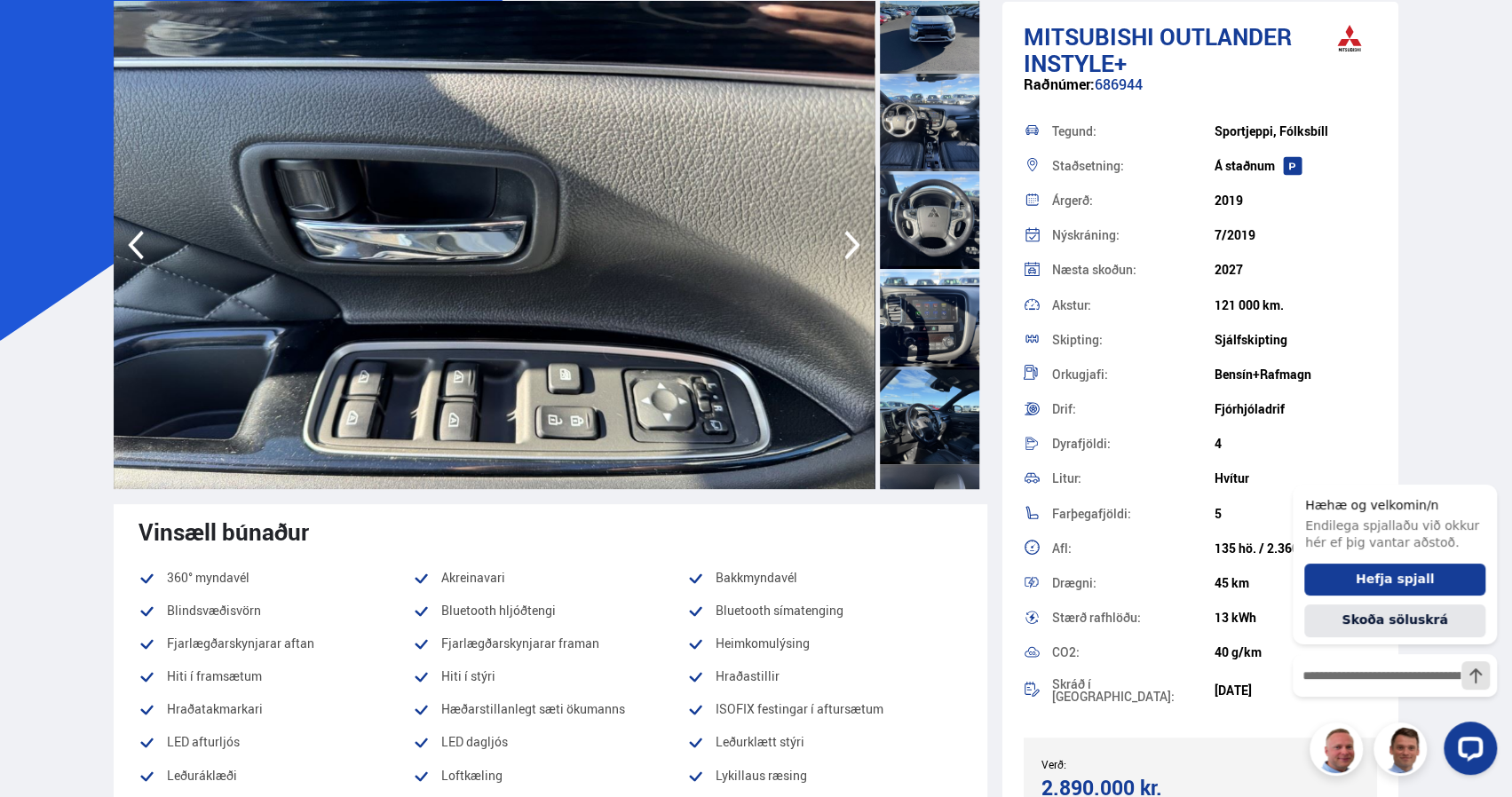
click at [846, 244] on icon "button" at bounding box center [853, 245] width 36 height 43
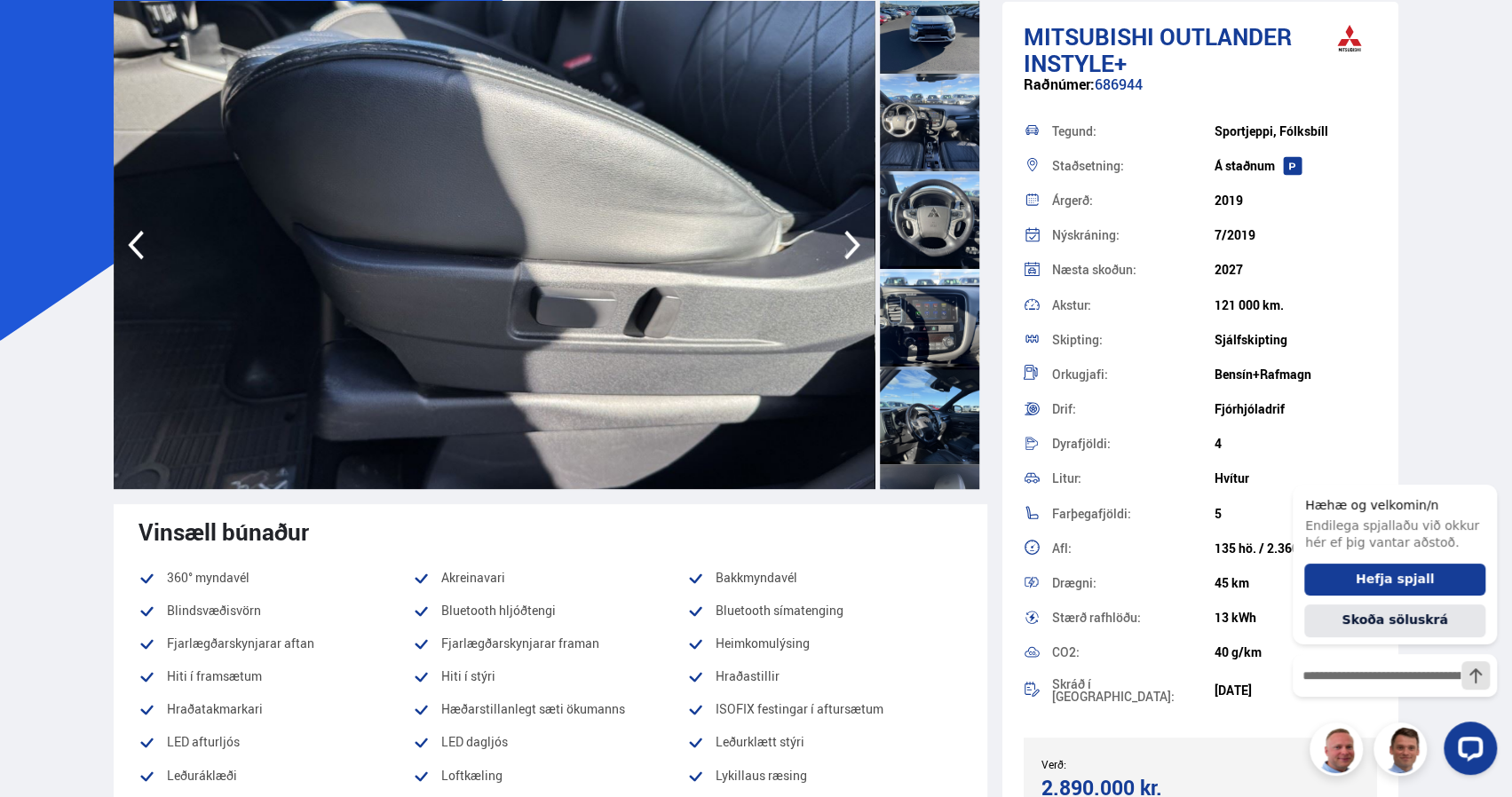
click at [846, 244] on icon "button" at bounding box center [853, 245] width 36 height 43
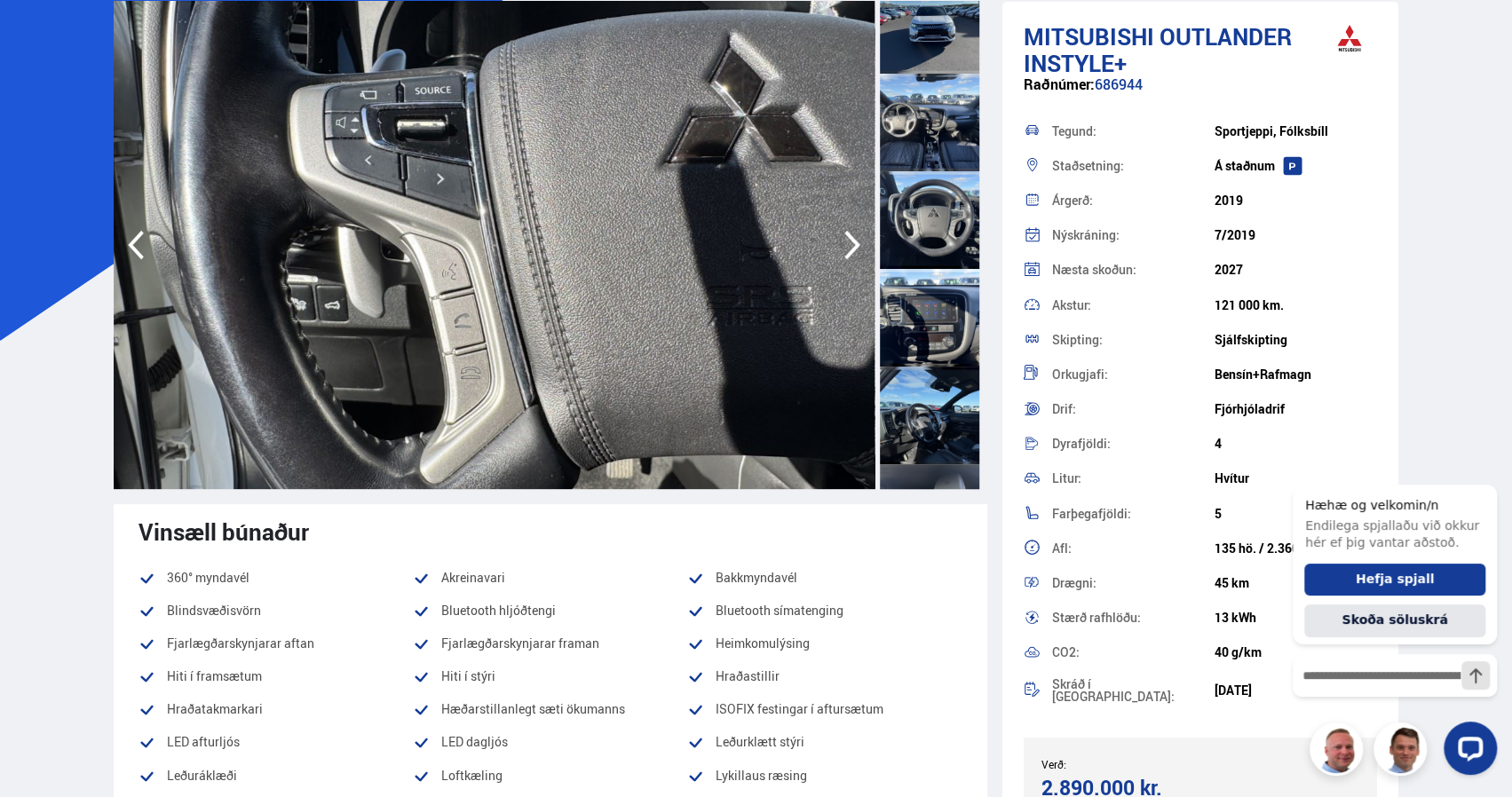
click at [846, 244] on icon "button" at bounding box center [853, 245] width 36 height 43
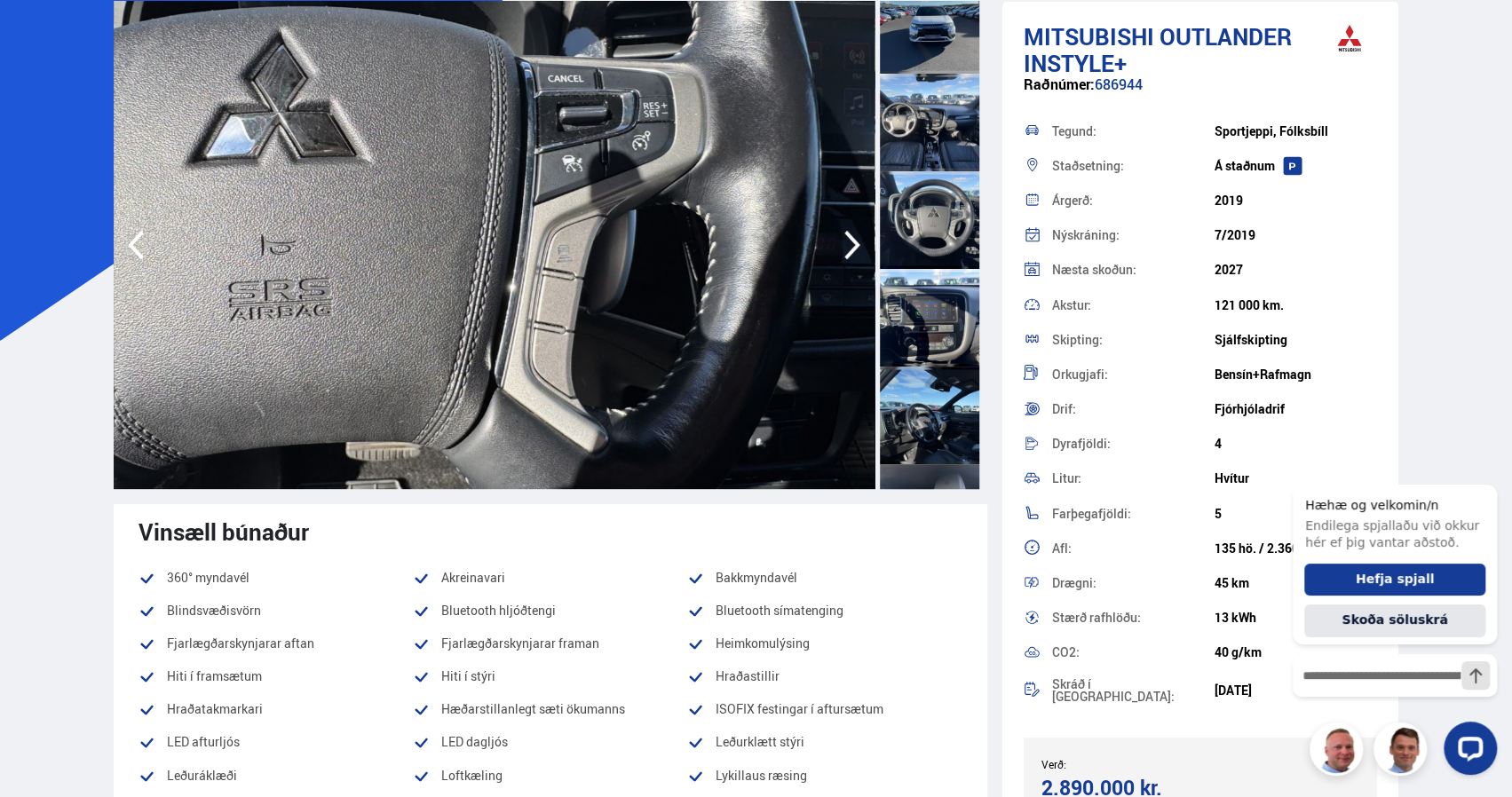
click at [846, 244] on icon "button" at bounding box center [853, 245] width 36 height 43
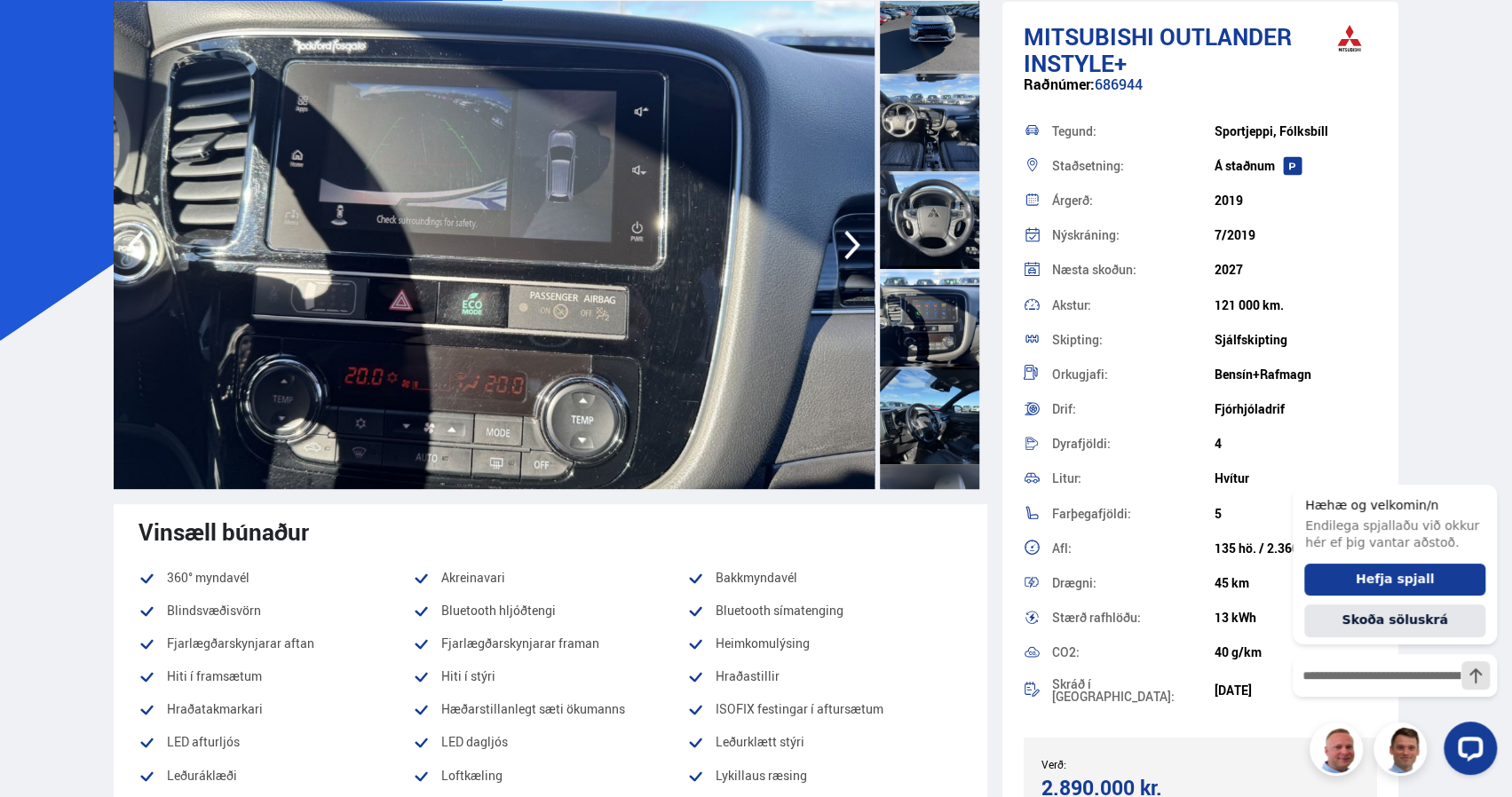
click at [846, 244] on icon "button" at bounding box center [853, 245] width 36 height 43
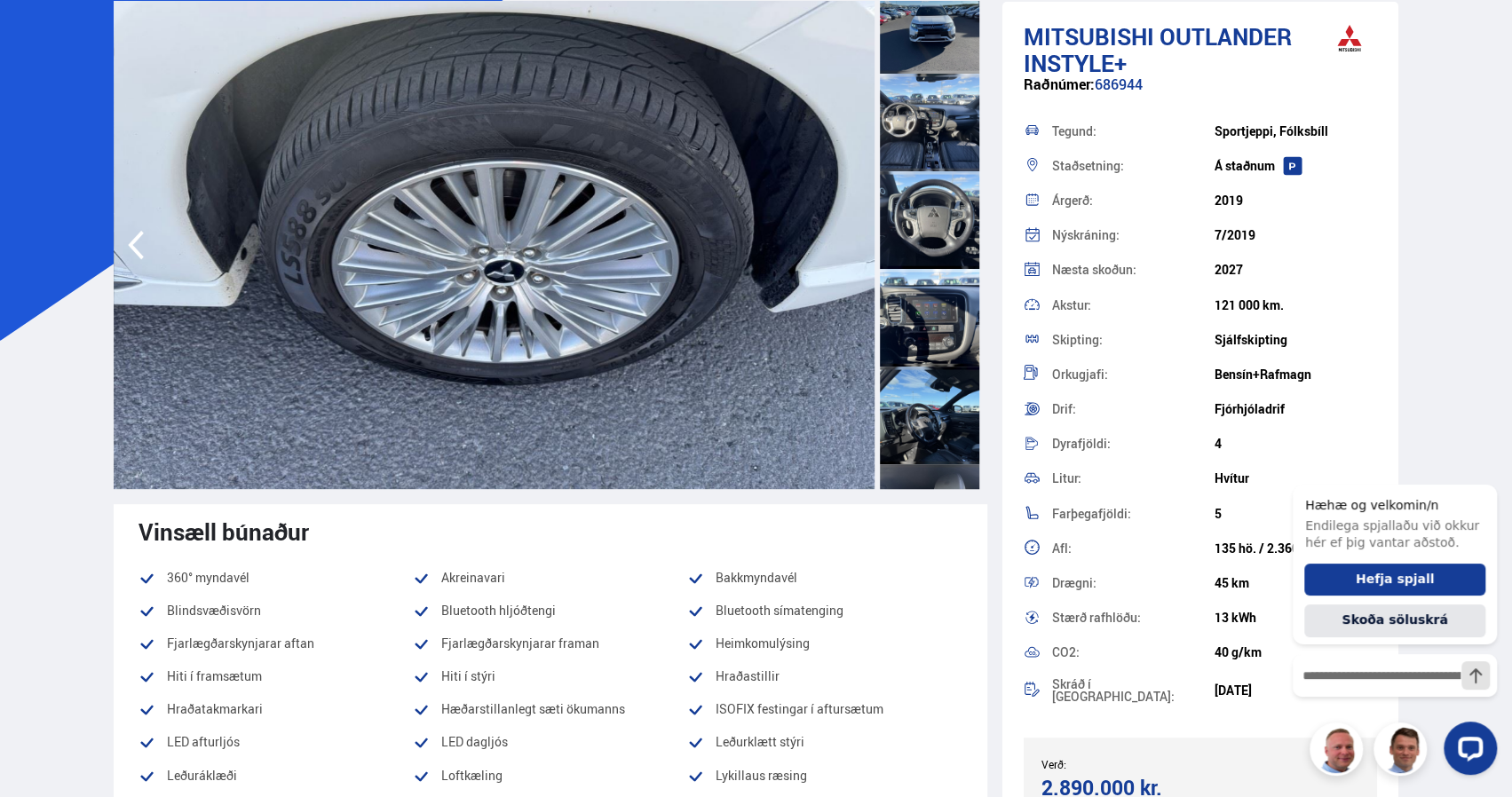
click at [846, 244] on img at bounding box center [493, 244] width 761 height 488
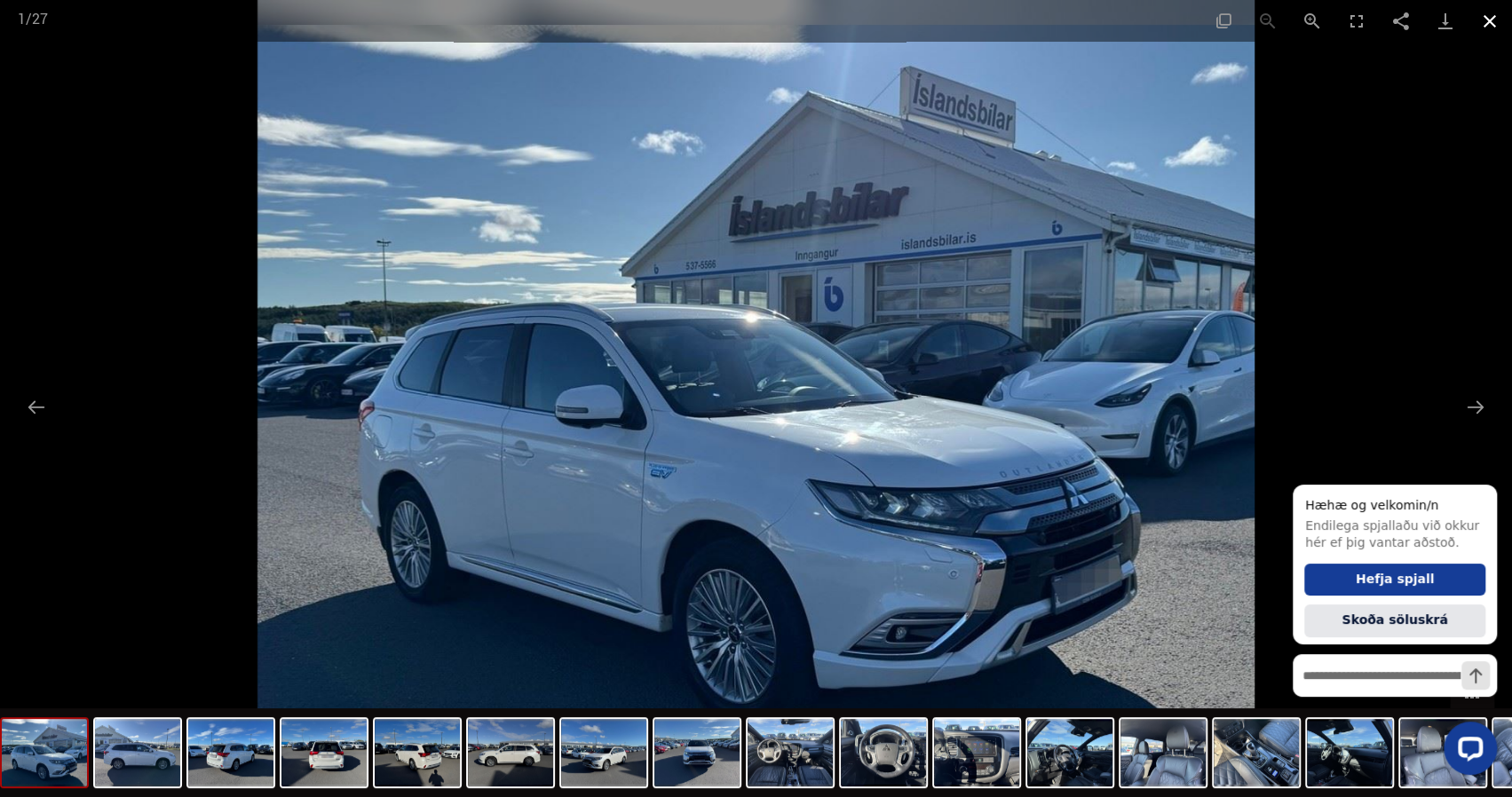
click at [1493, 15] on button "Close gallery" at bounding box center [1490, 21] width 45 height 42
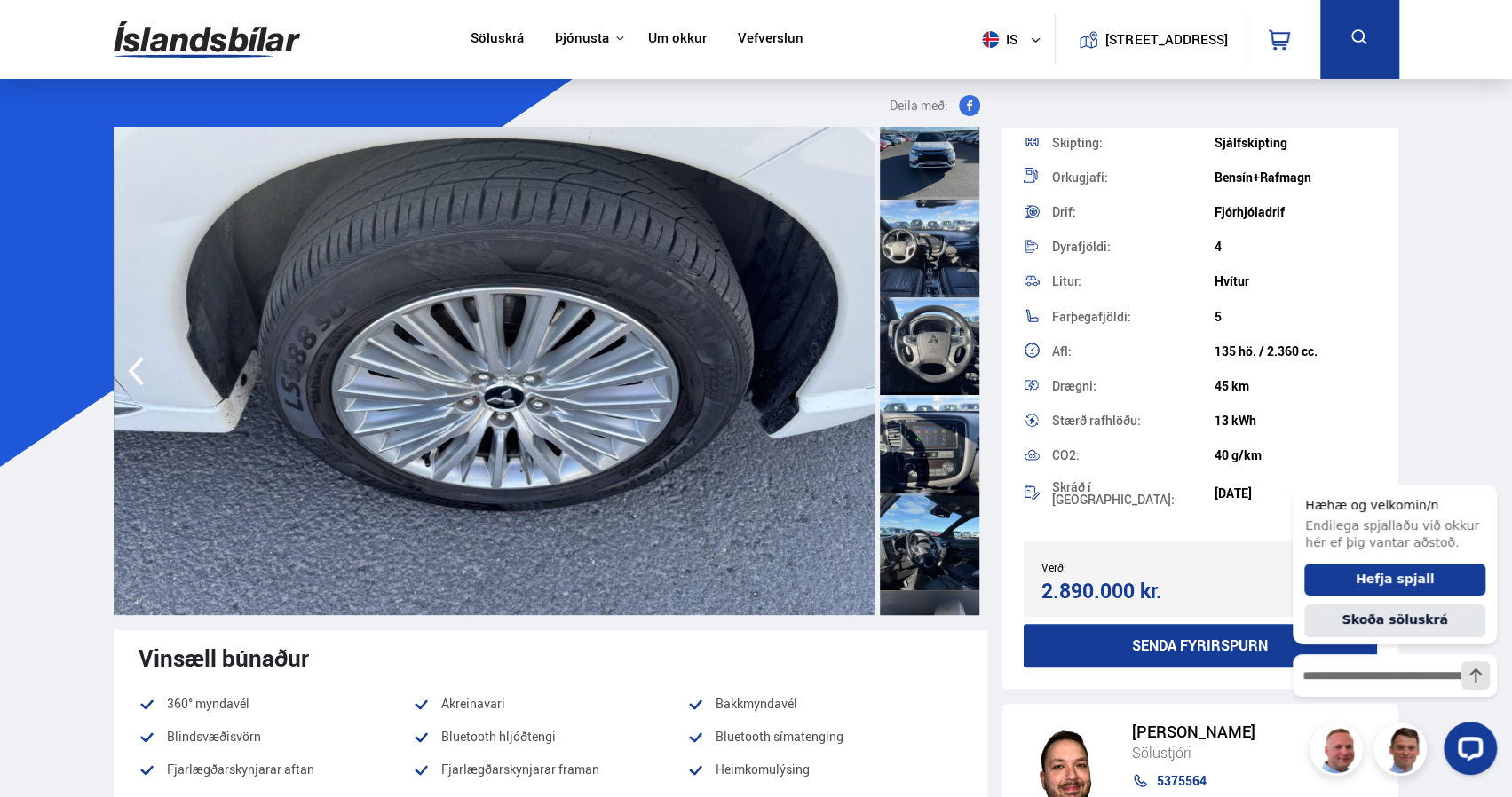
scroll to position [4, 0]
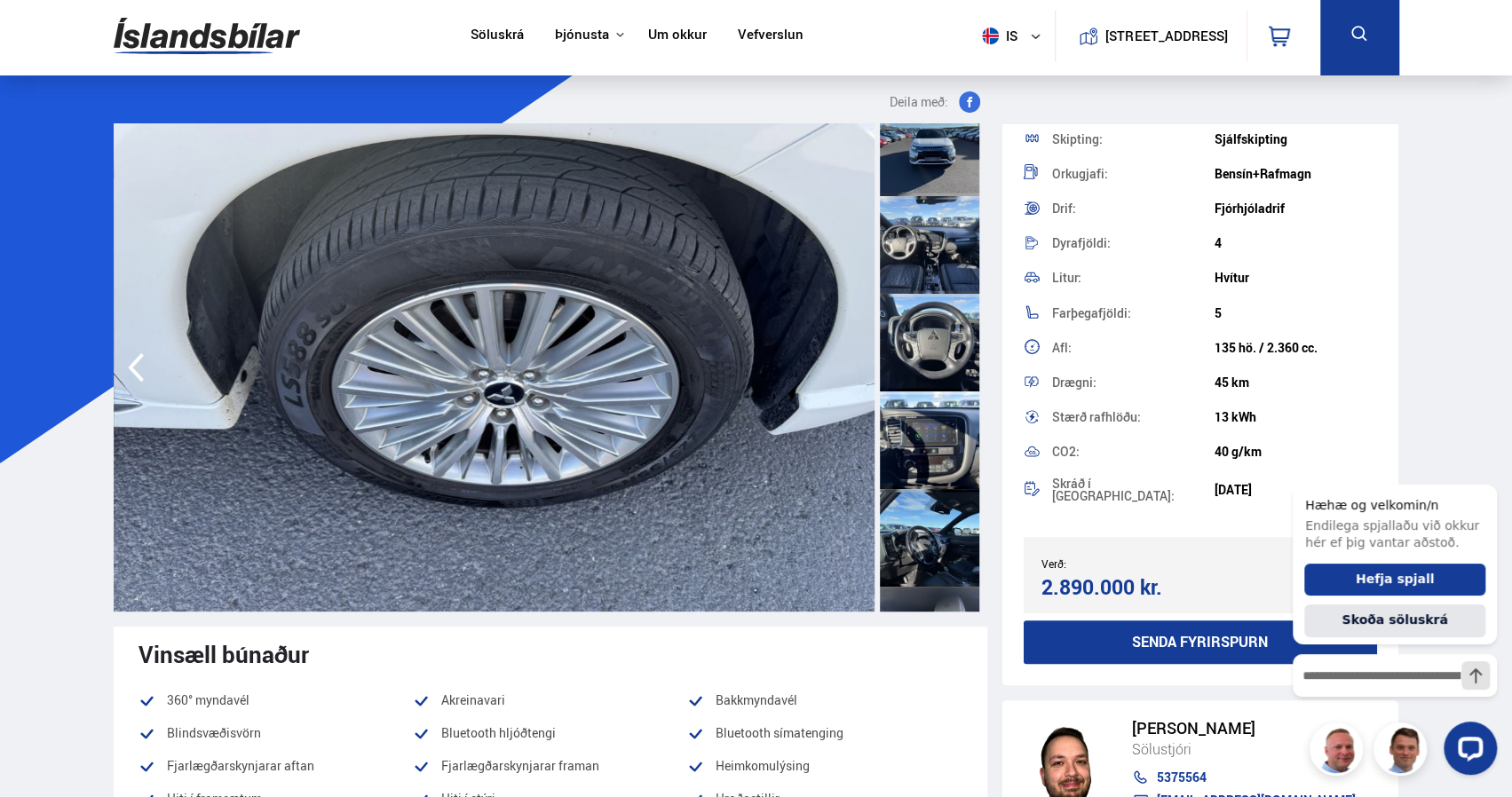
click at [931, 168] on div at bounding box center [929, 146] width 99 height 97
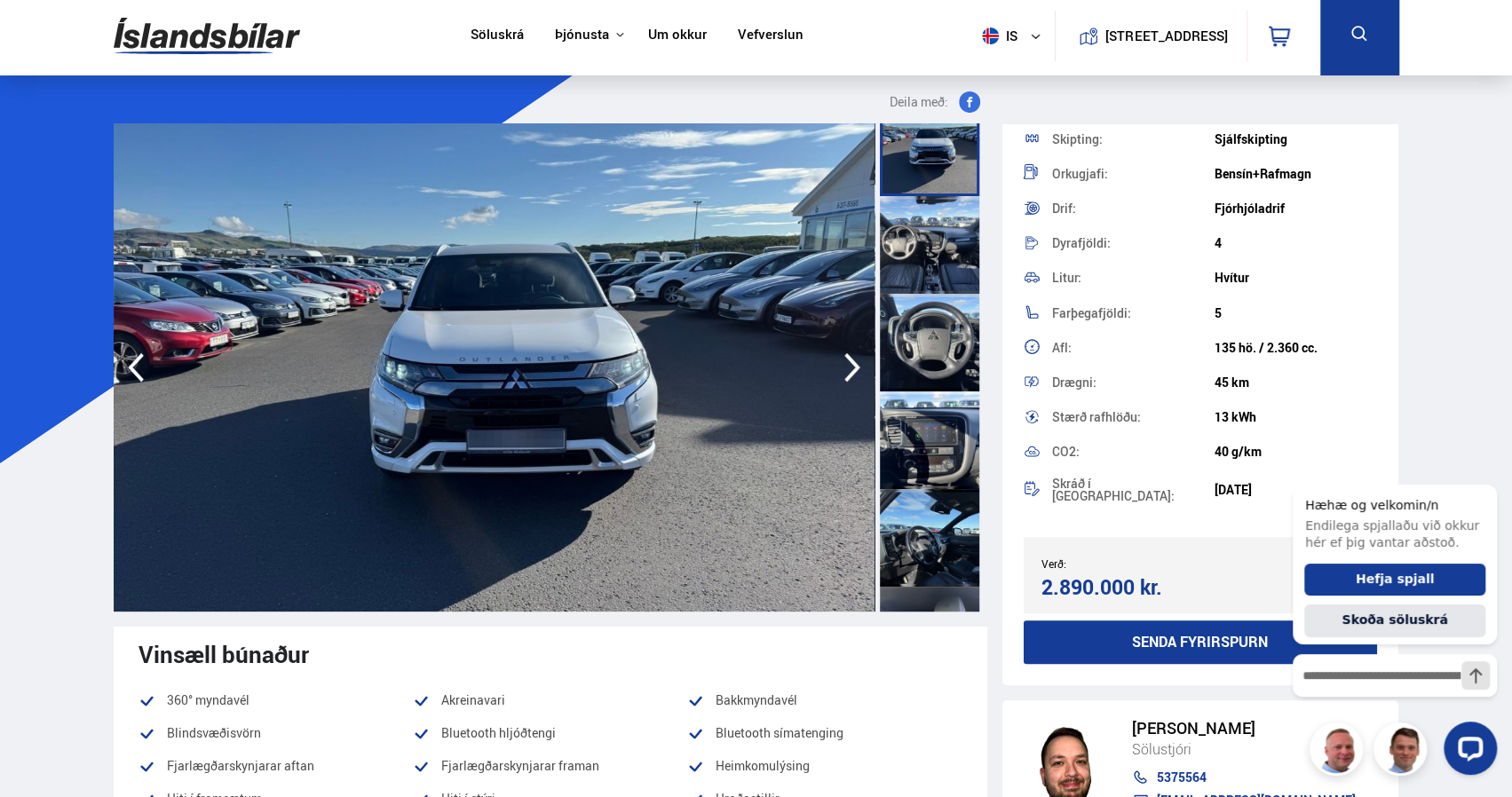
click at [911, 256] on div at bounding box center [929, 244] width 99 height 97
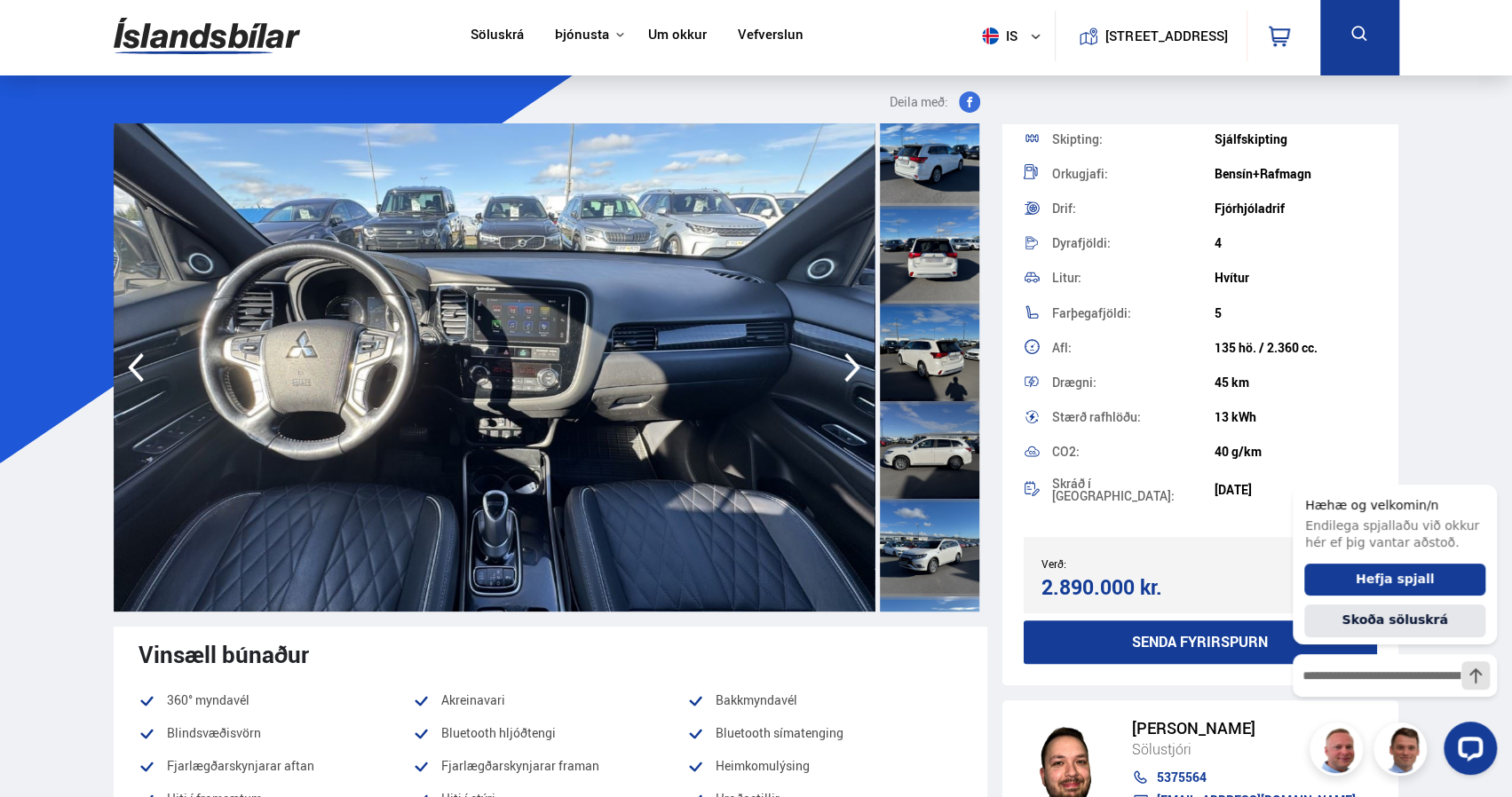
scroll to position [0, 0]
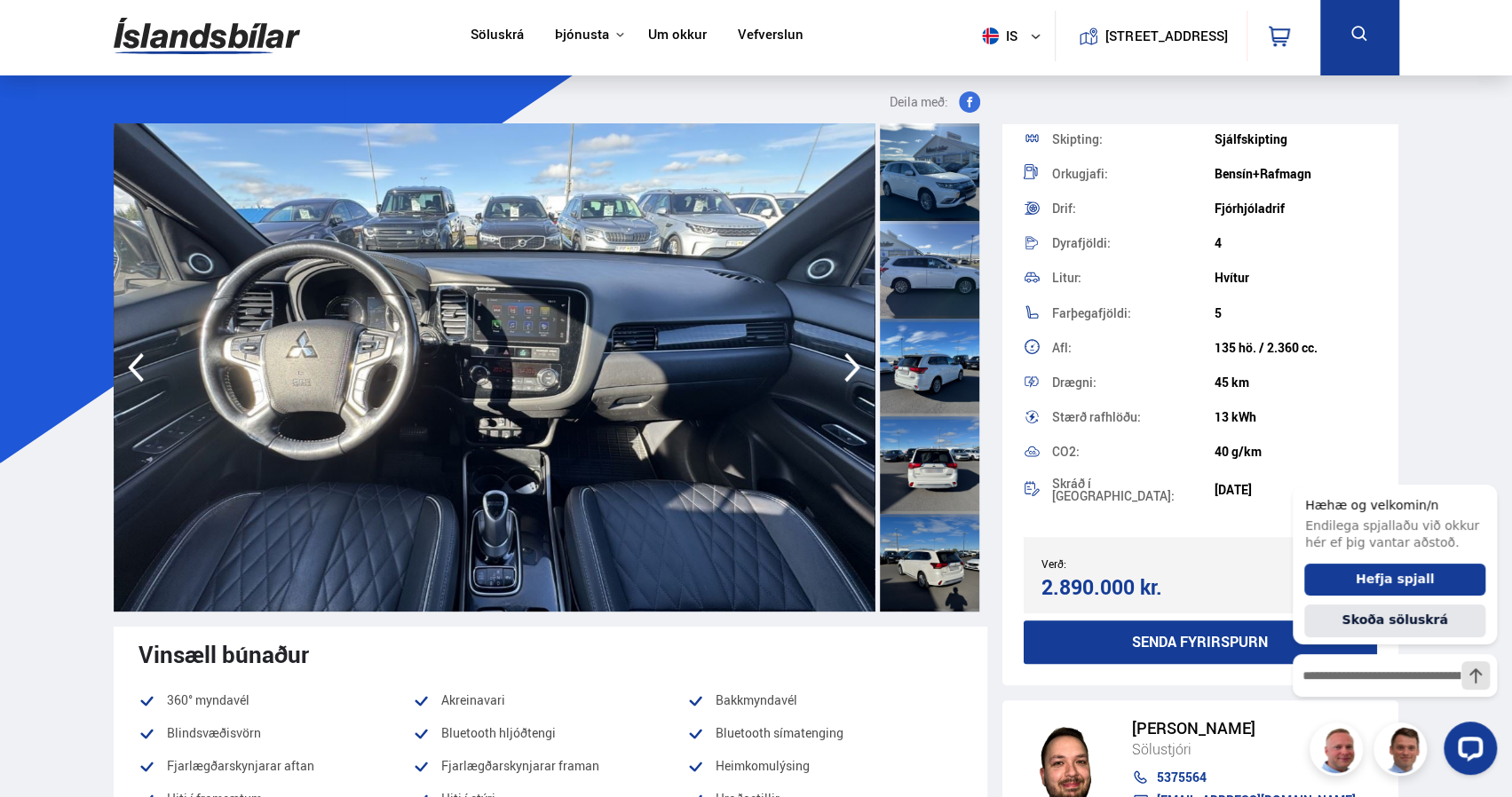
click at [921, 188] on div at bounding box center [929, 171] width 99 height 97
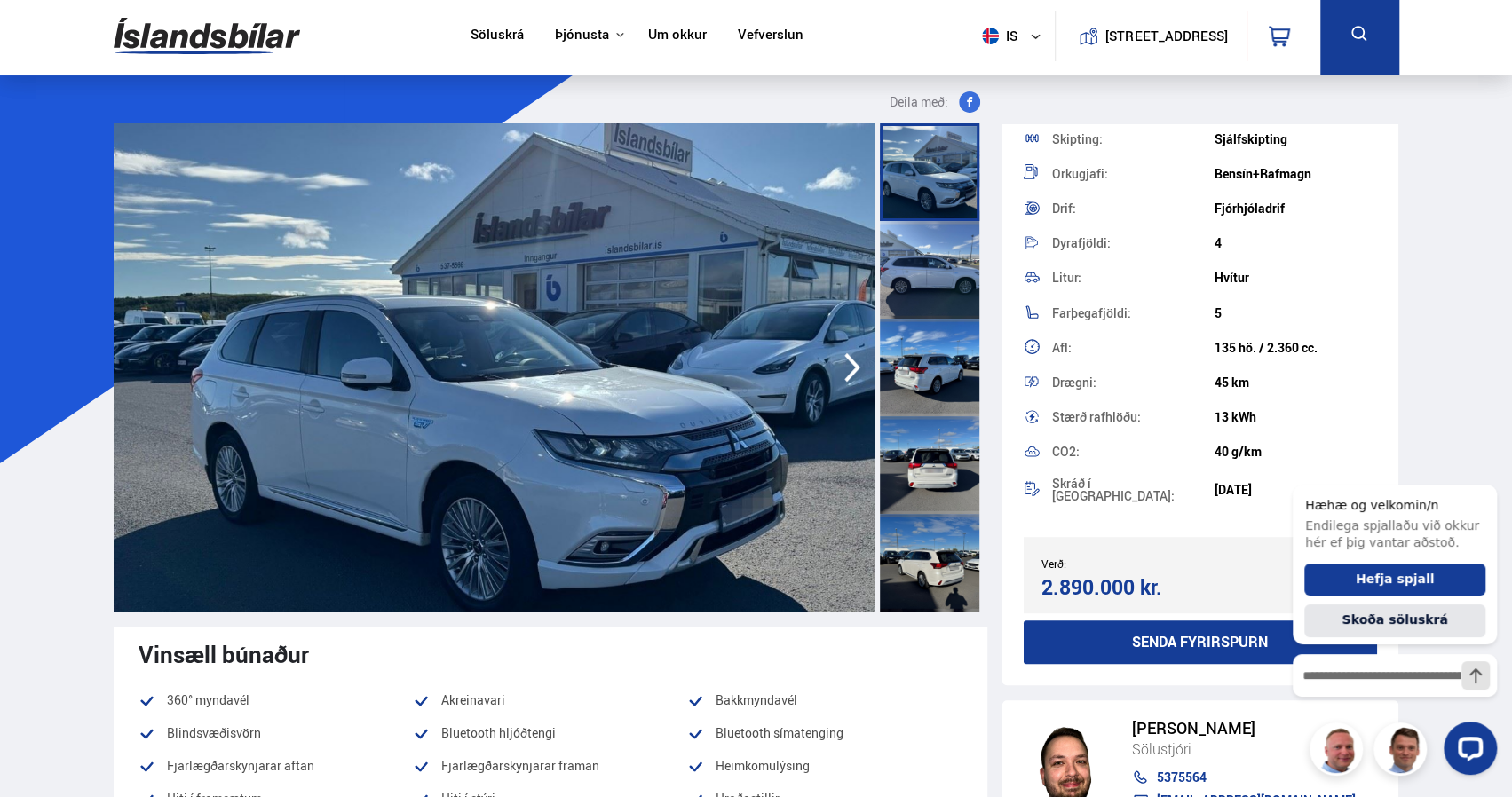
click at [913, 254] on div at bounding box center [929, 269] width 99 height 97
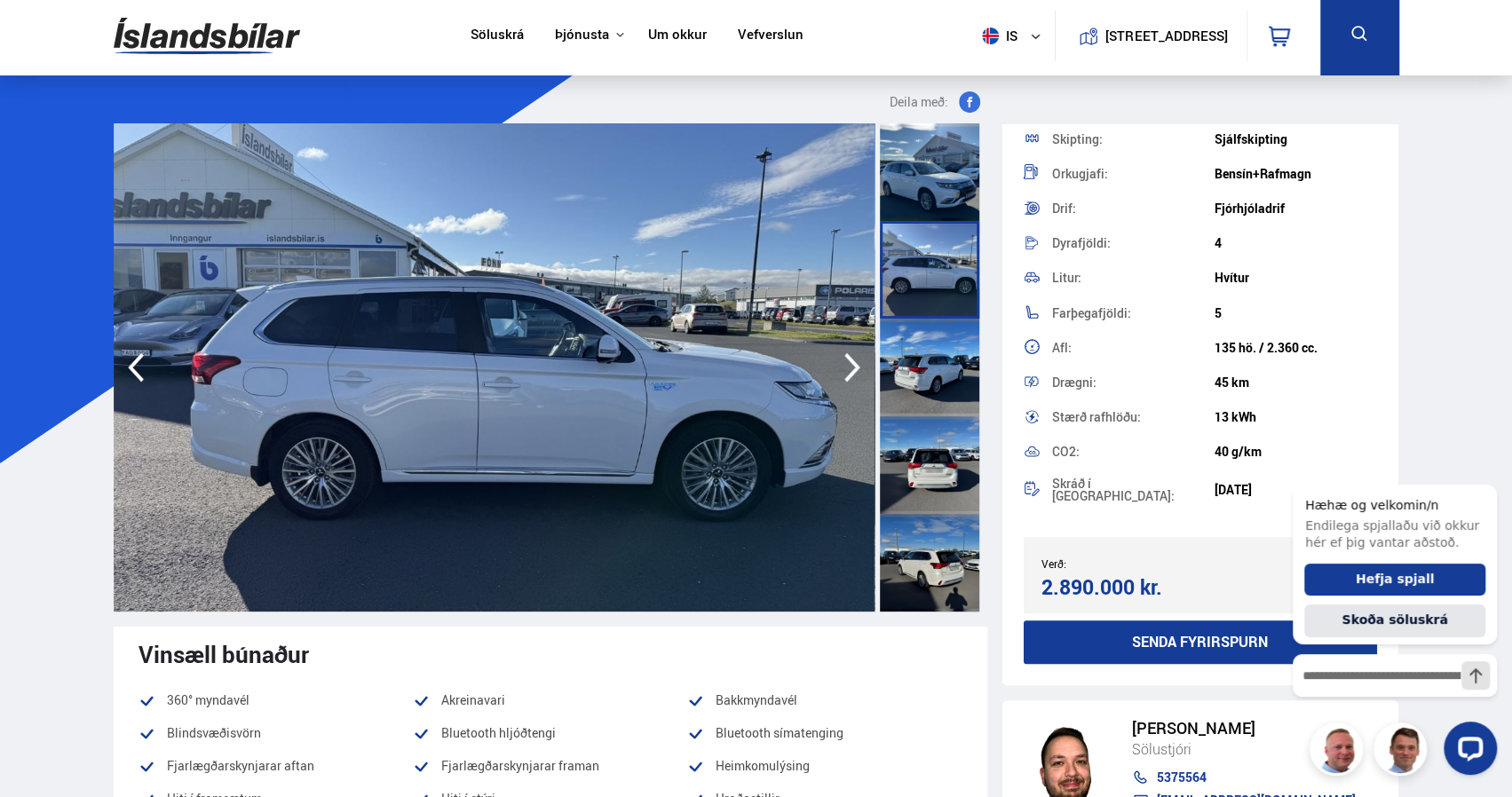
click at [908, 393] on div at bounding box center [929, 366] width 99 height 97
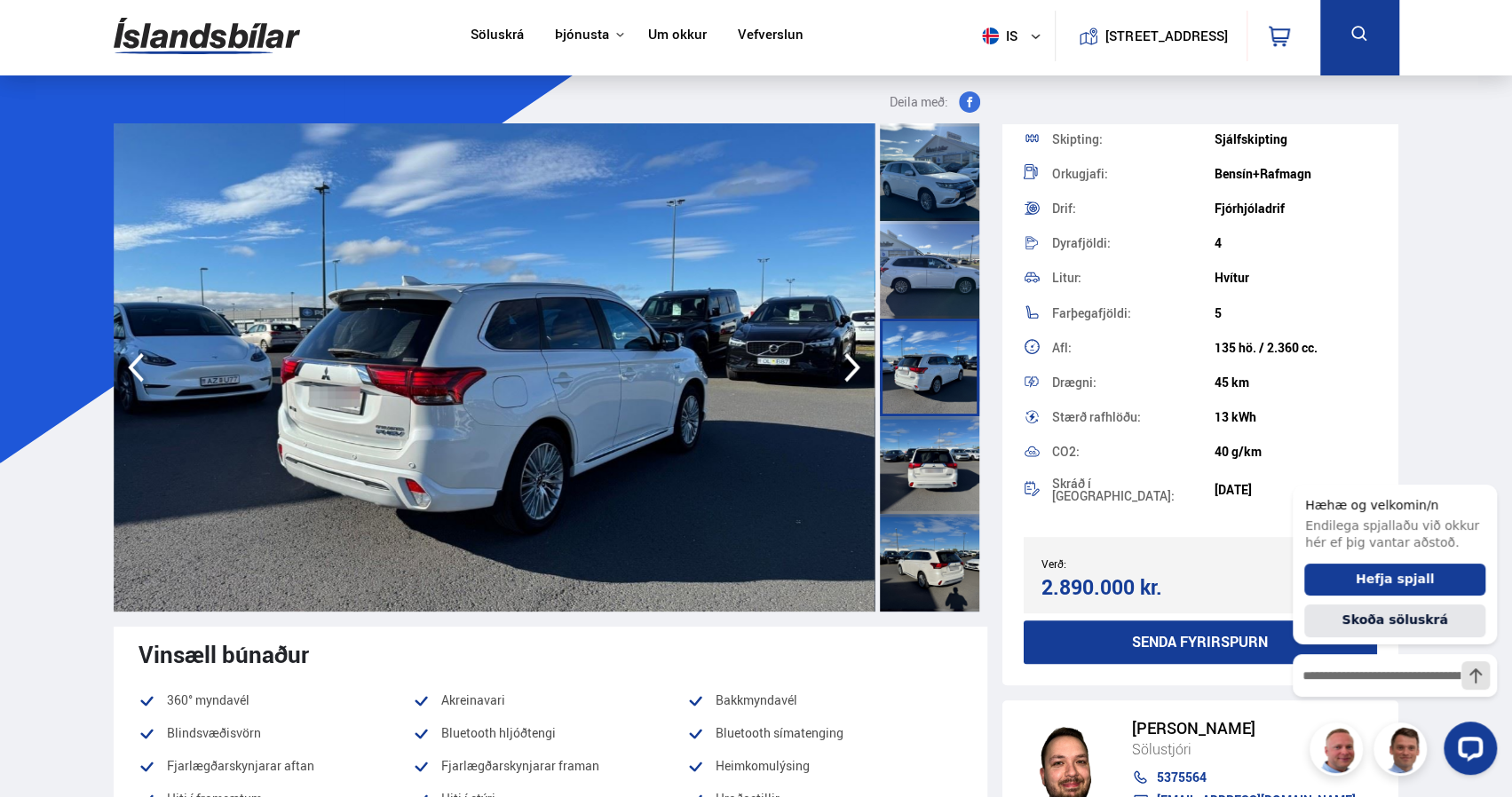
click at [911, 497] on div at bounding box center [929, 464] width 99 height 97
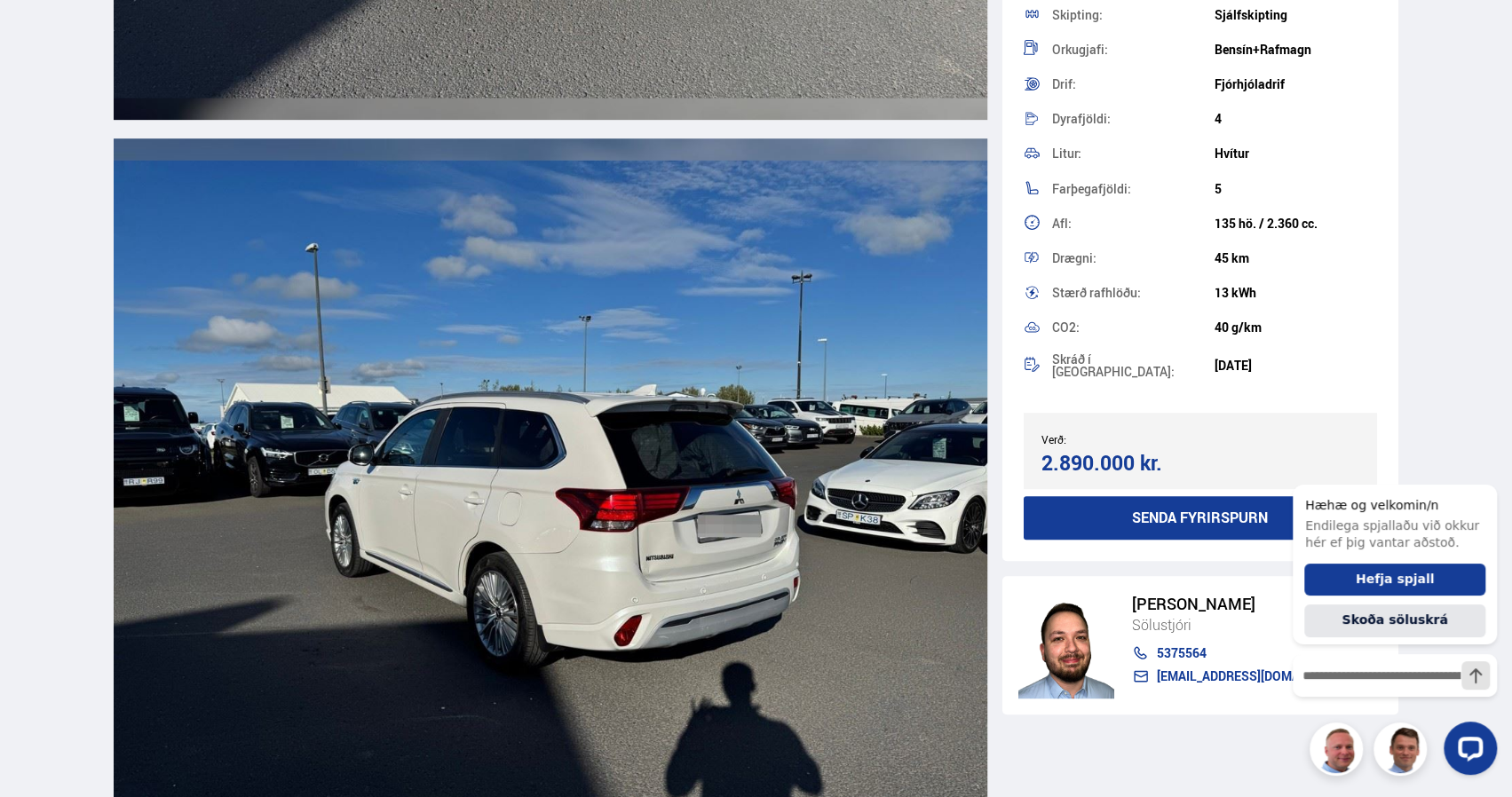
scroll to position [5078, 0]
